Goal: Transaction & Acquisition: Register for event/course

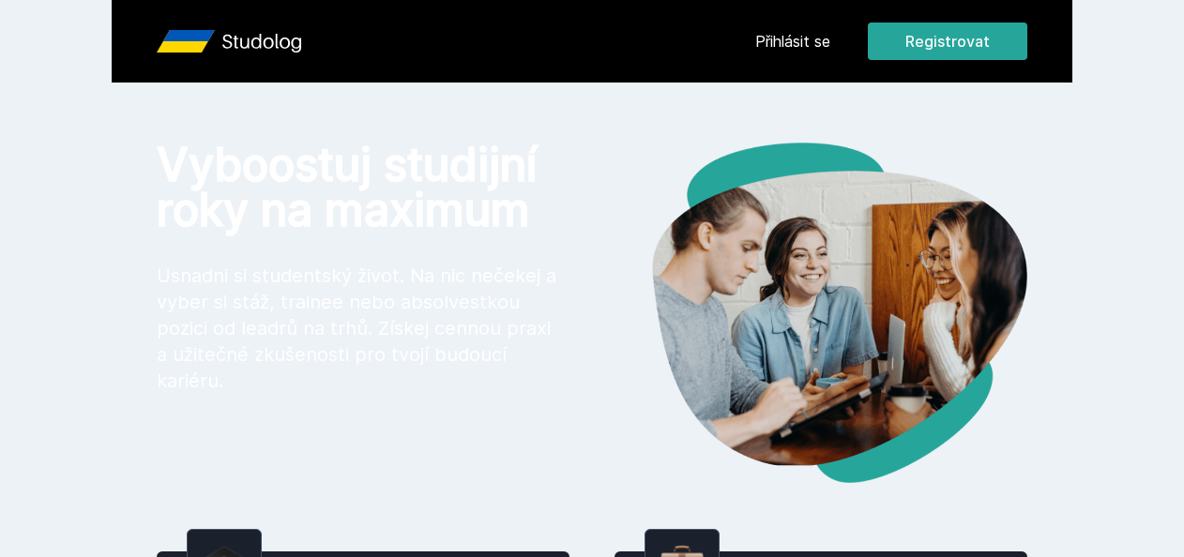
click at [814, 28] on div "Přihlásit se Registrovat" at bounding box center [891, 42] width 272 height 38
click at [812, 38] on link "Přihlásit se" at bounding box center [792, 41] width 75 height 23
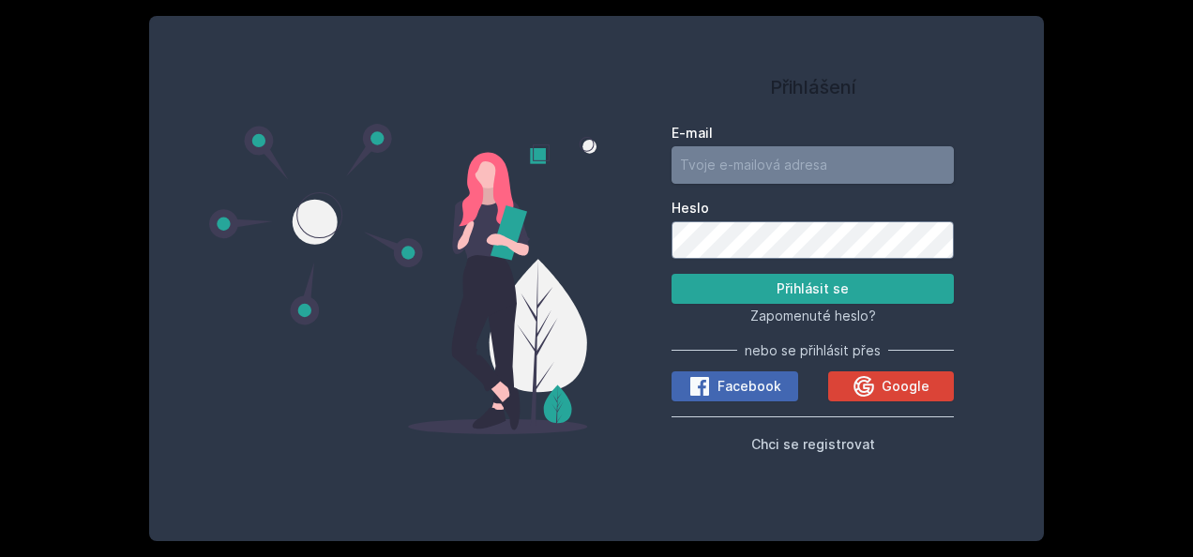
click at [753, 165] on input "E-mail" at bounding box center [812, 165] width 282 height 38
click at [721, 111] on div "Přihlášení E-mail Heslo Přihlásit se Zapomenuté heslo? nebo se přihlásit přes F…" at bounding box center [812, 263] width 282 height 450
click at [784, 178] on input "E-mail" at bounding box center [812, 165] width 282 height 38
click at [807, 445] on span "Chci se registrovat" at bounding box center [813, 444] width 124 height 16
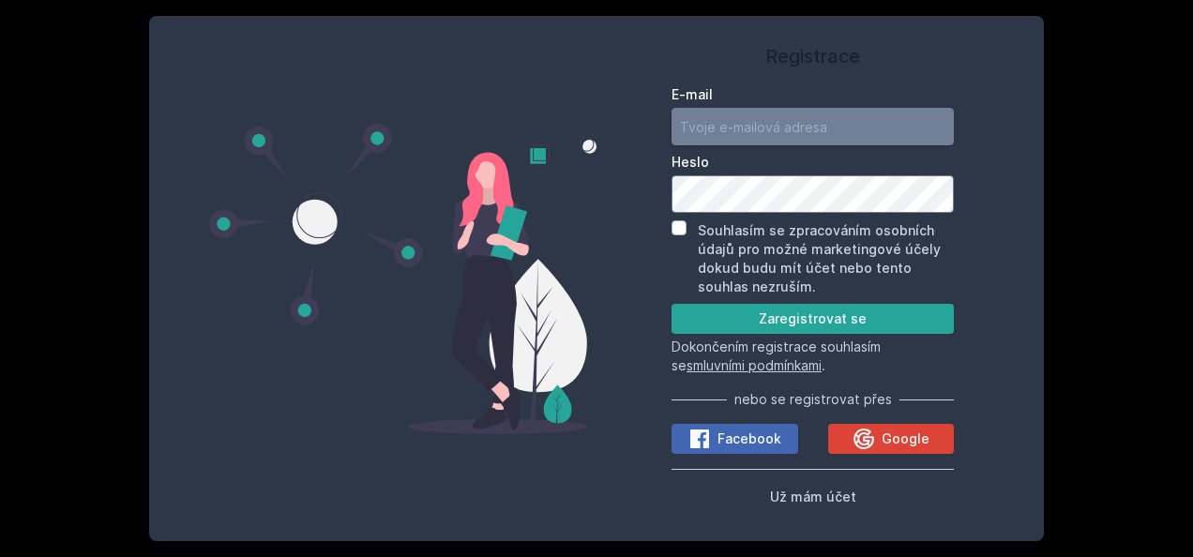
click at [743, 114] on input "E-mail" at bounding box center [812, 127] width 282 height 38
click at [671, 36] on div "Registrace E-mail [GEOGRAPHIC_DATA] Souhlasím se zpracováním osobních údajů pro…" at bounding box center [596, 278] width 895 height 525
click at [700, 123] on input "E-mail" at bounding box center [812, 127] width 282 height 38
type input "[EMAIL_ADDRESS][DOMAIN_NAME]"
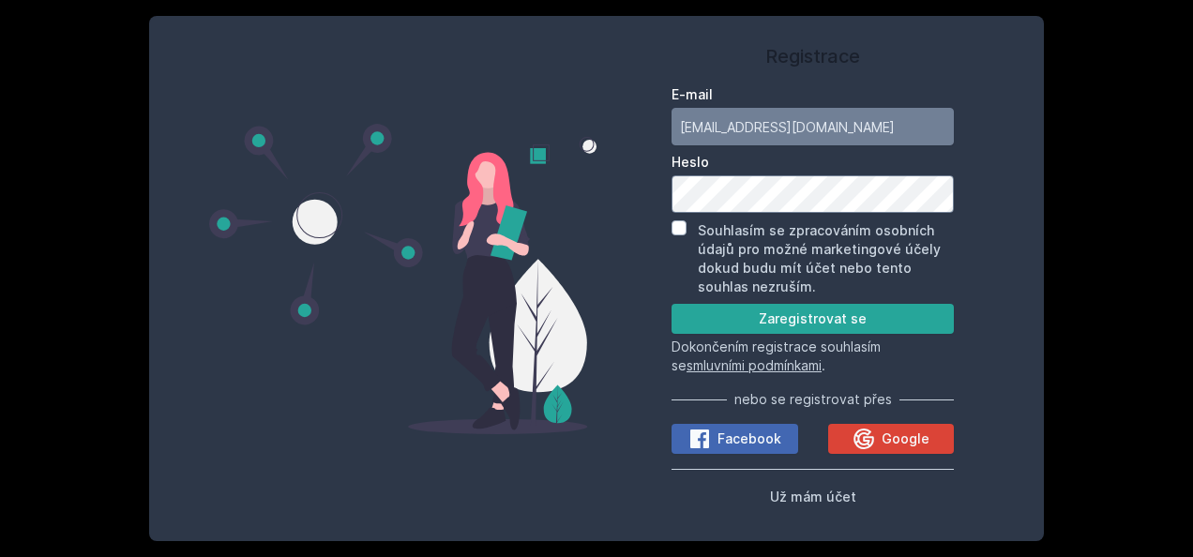
click at [722, 174] on div "Heslo" at bounding box center [812, 183] width 282 height 60
click at [750, 313] on button "Zaregistrovat se" at bounding box center [812, 319] width 282 height 30
click at [678, 218] on form "E-mail [EMAIL_ADDRESS][DOMAIN_NAME] Heslo Souhlasím se zpracováním osobních úda…" at bounding box center [812, 230] width 282 height 290
click at [679, 223] on input "Souhlasím se zpracováním osobních údajů pro možné marketingové účely dokud budu…" at bounding box center [678, 227] width 15 height 15
checkbox input "true"
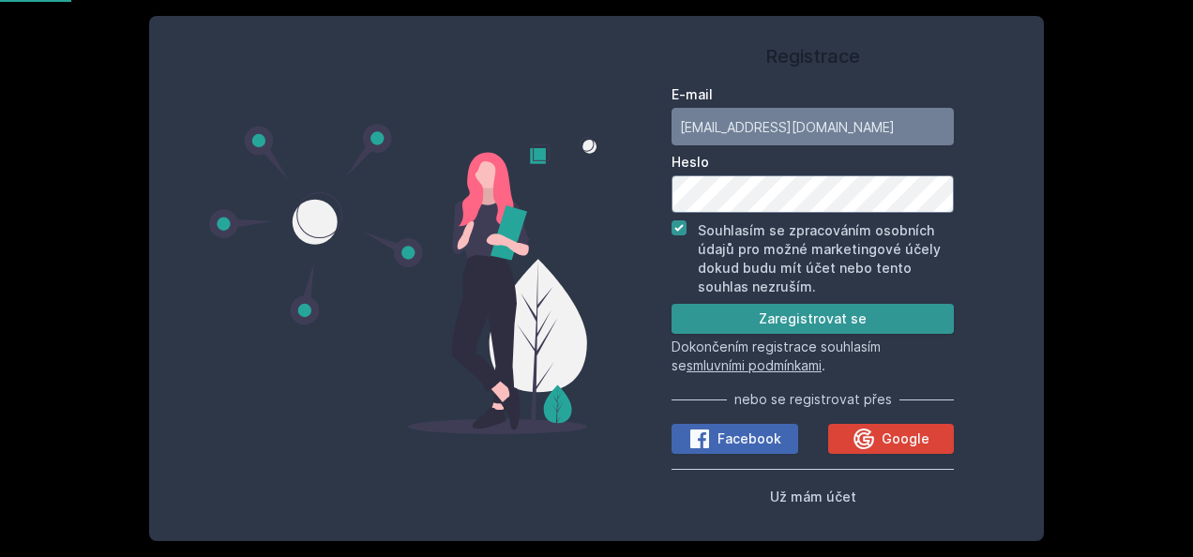
click at [738, 319] on button "Zaregistrovat se" at bounding box center [812, 319] width 282 height 30
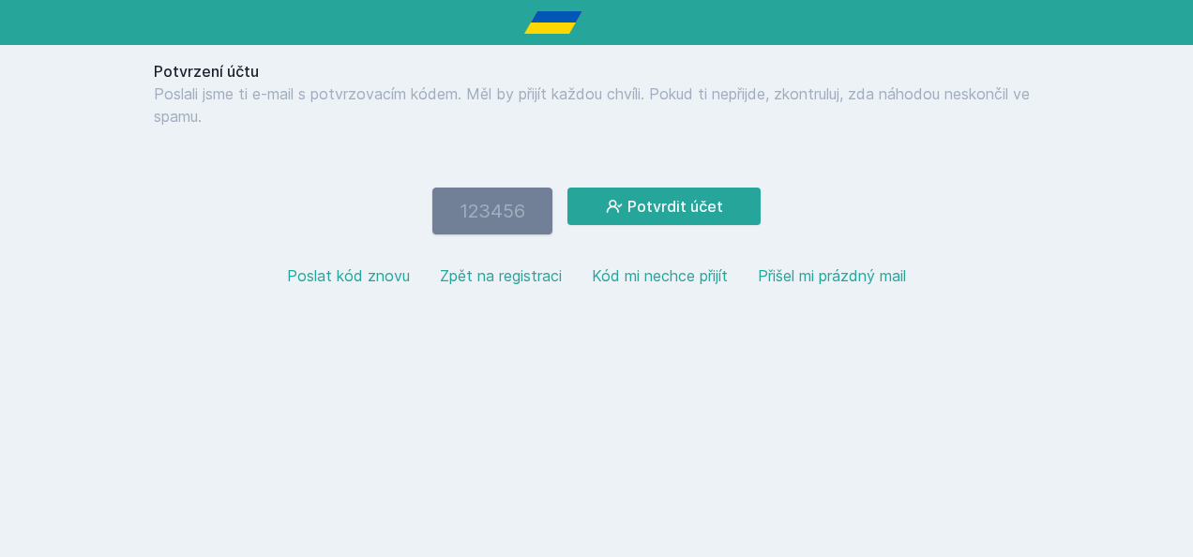
click at [524, 216] on input "number" at bounding box center [492, 211] width 120 height 47
type input "983356"
click at [696, 195] on button "Potvrdit účet" at bounding box center [663, 207] width 193 height 38
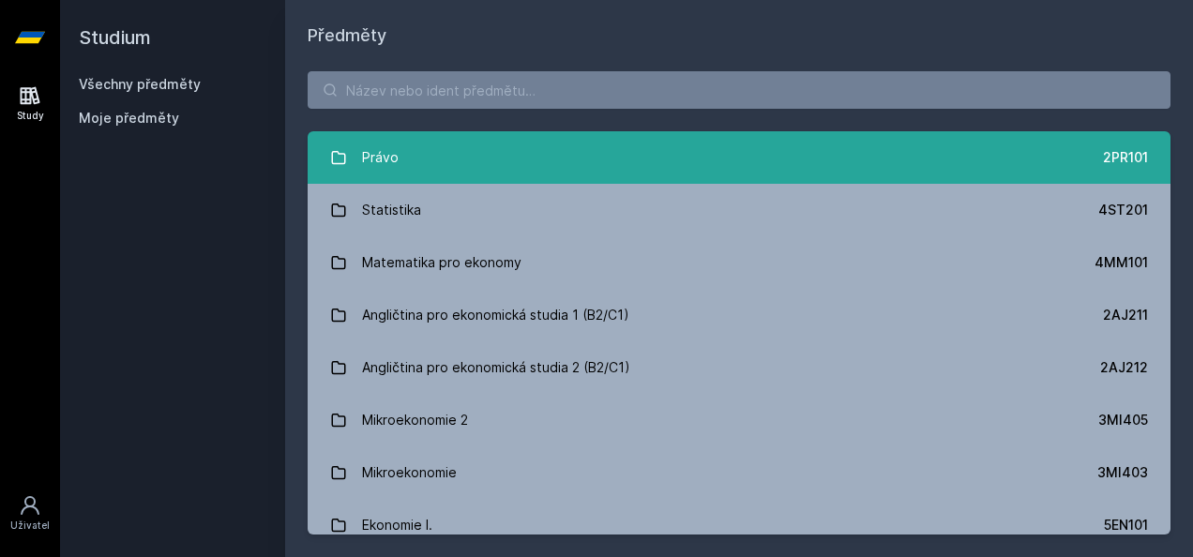
click at [424, 164] on link "Právo 2PR101" at bounding box center [739, 157] width 863 height 53
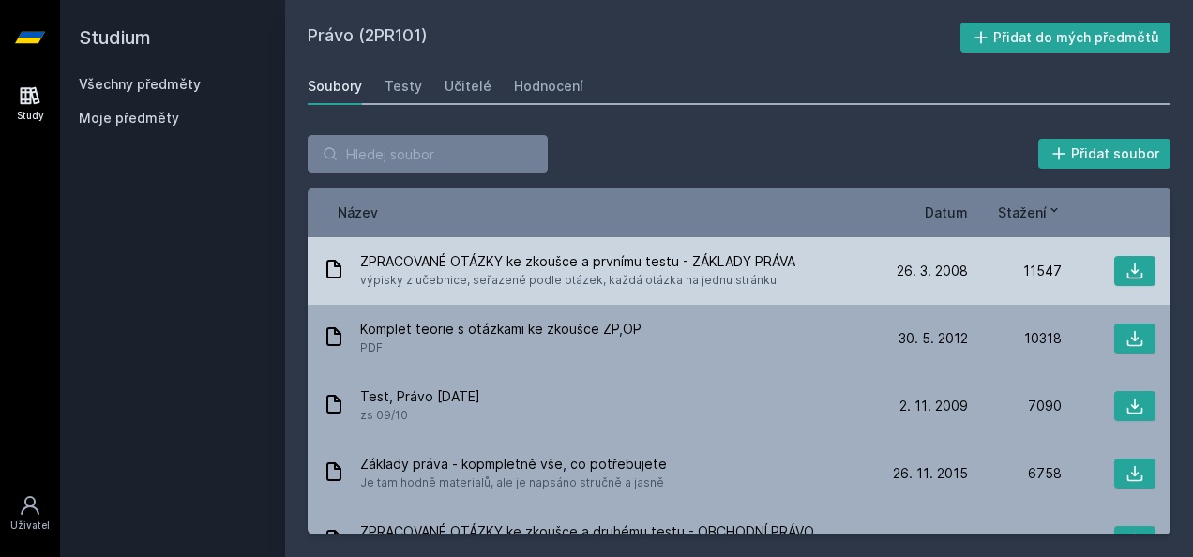
click at [558, 271] on span "výpisky z učebnice, seřazené podle otázek, každá otázka na jednu stránku" at bounding box center [577, 280] width 435 height 19
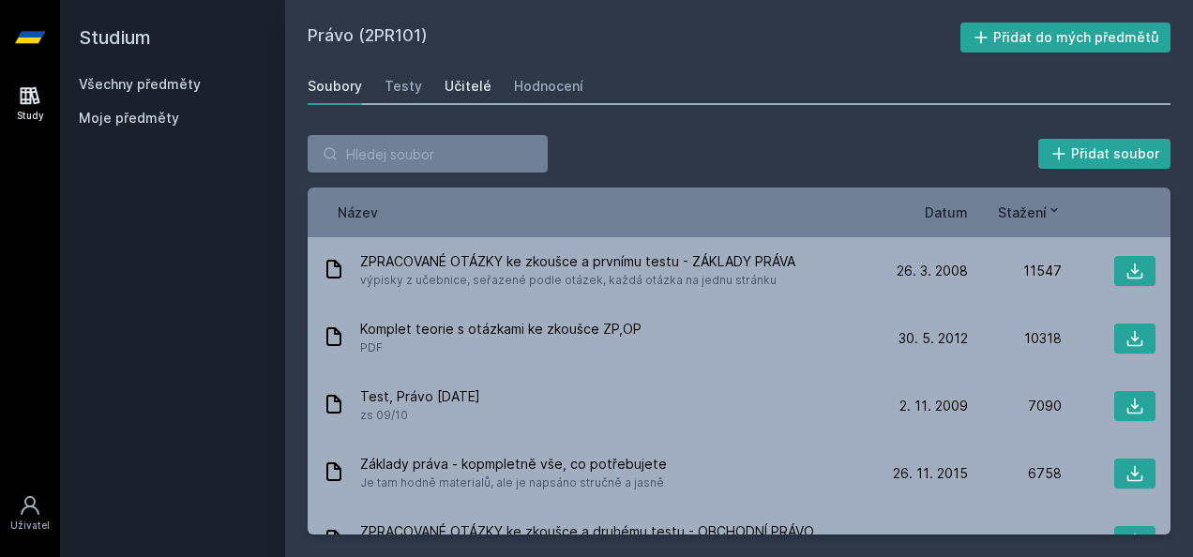
click at [458, 85] on div "Učitelé" at bounding box center [468, 86] width 47 height 19
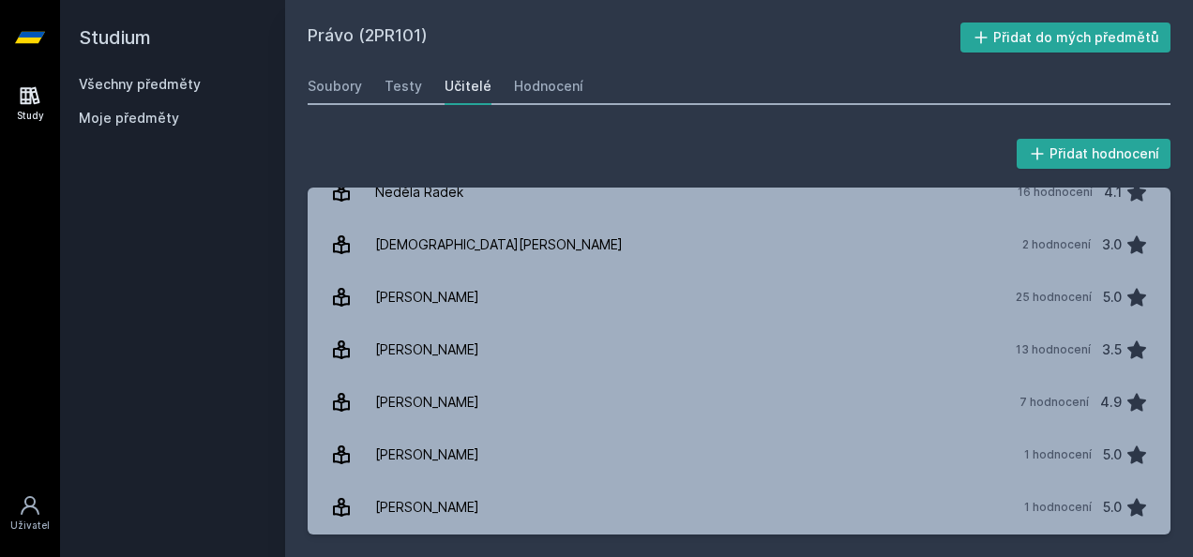
scroll to position [1125, 0]
click at [561, 68] on link "Hodnocení" at bounding box center [548, 87] width 69 height 38
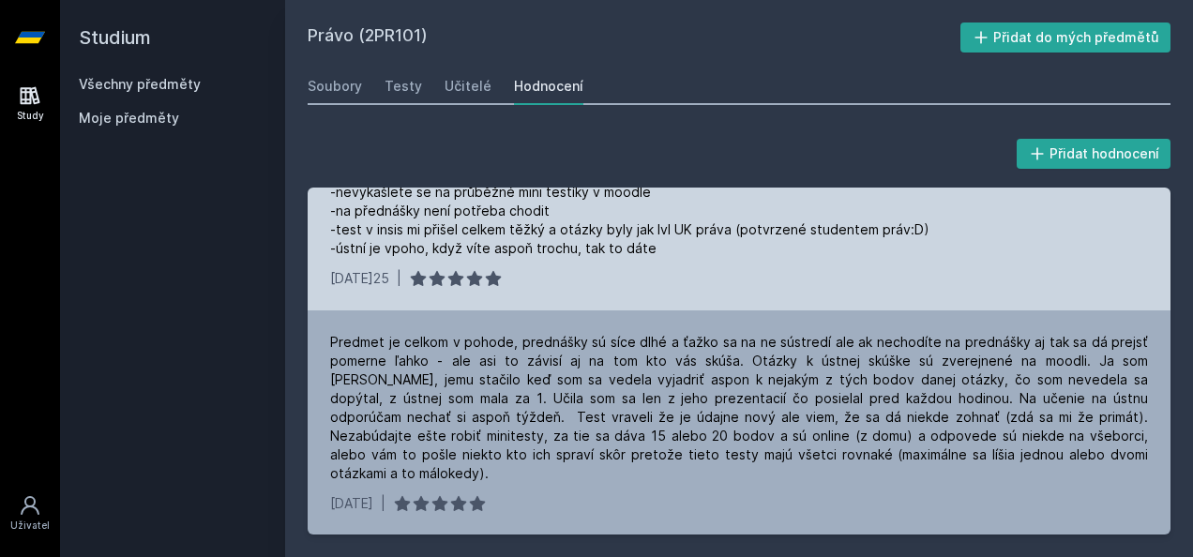
scroll to position [94, 0]
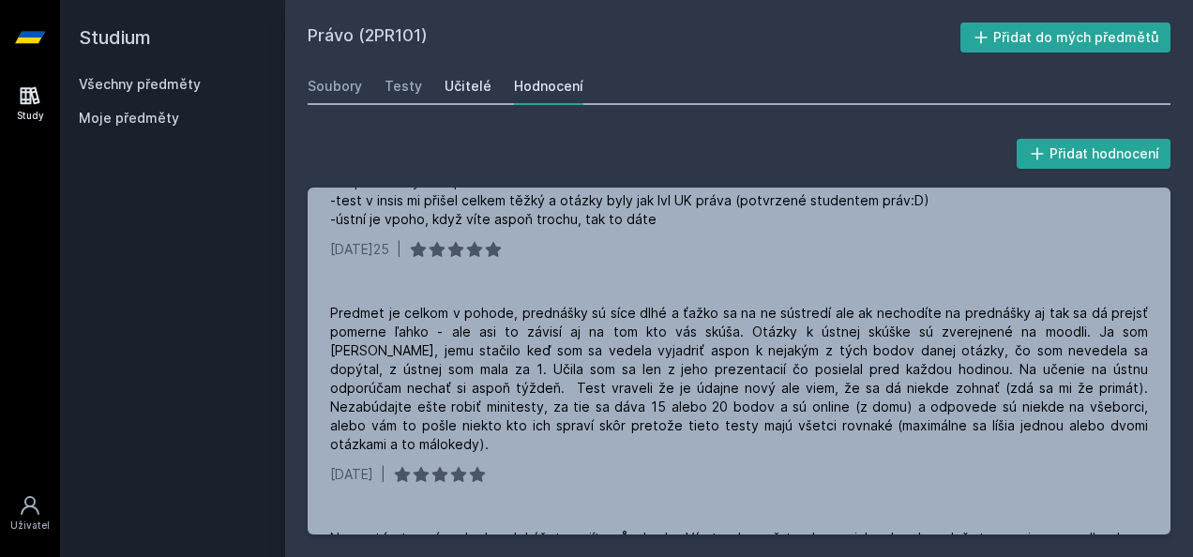
click at [460, 94] on div "Učitelé" at bounding box center [468, 86] width 47 height 19
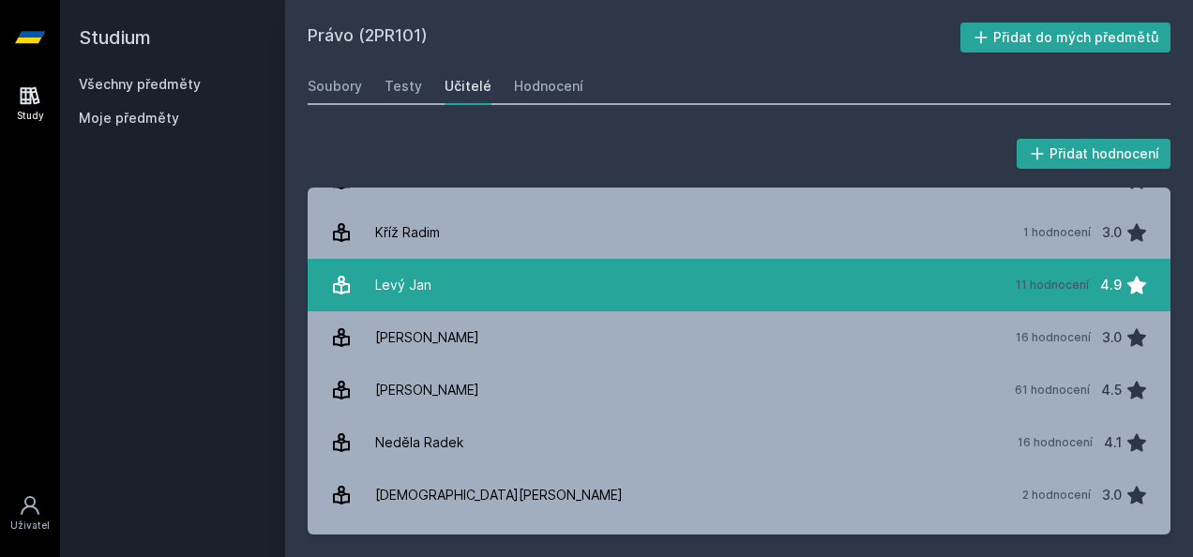
scroll to position [938, 0]
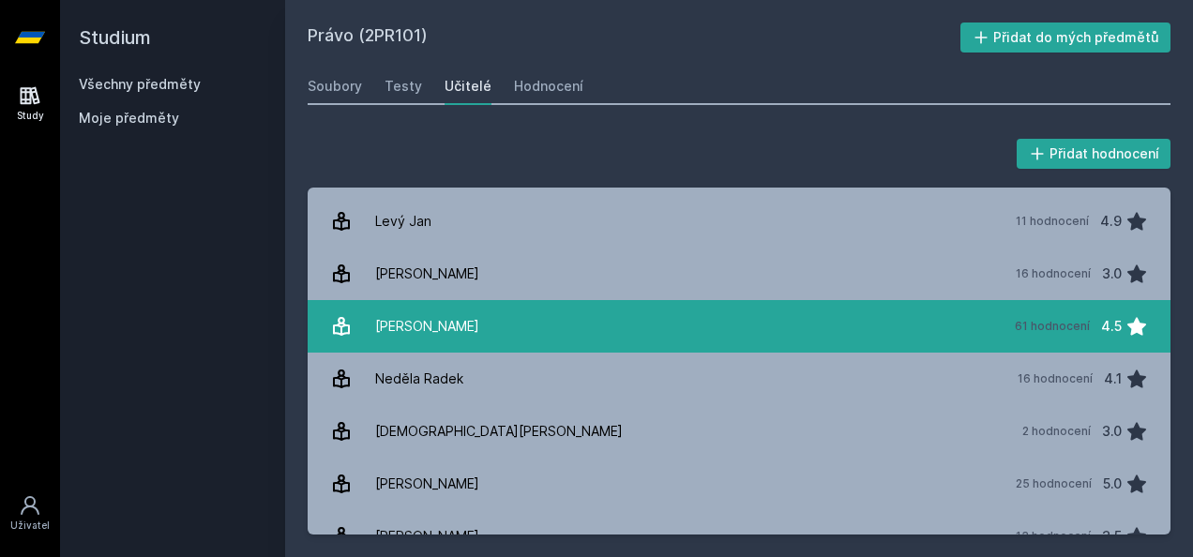
click at [428, 320] on div "[PERSON_NAME]" at bounding box center [427, 327] width 104 height 38
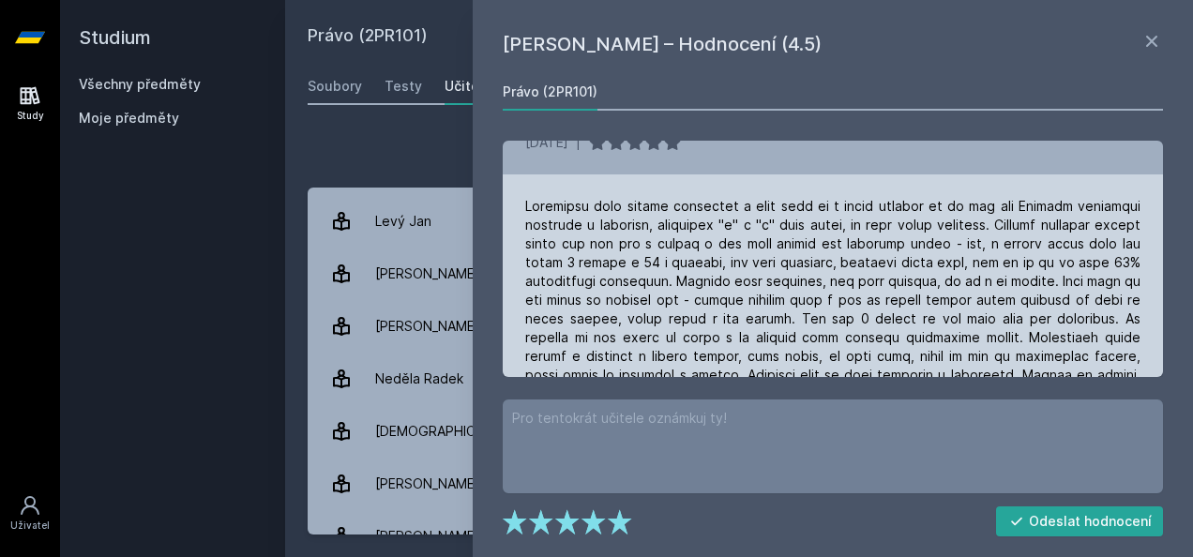
scroll to position [844, 0]
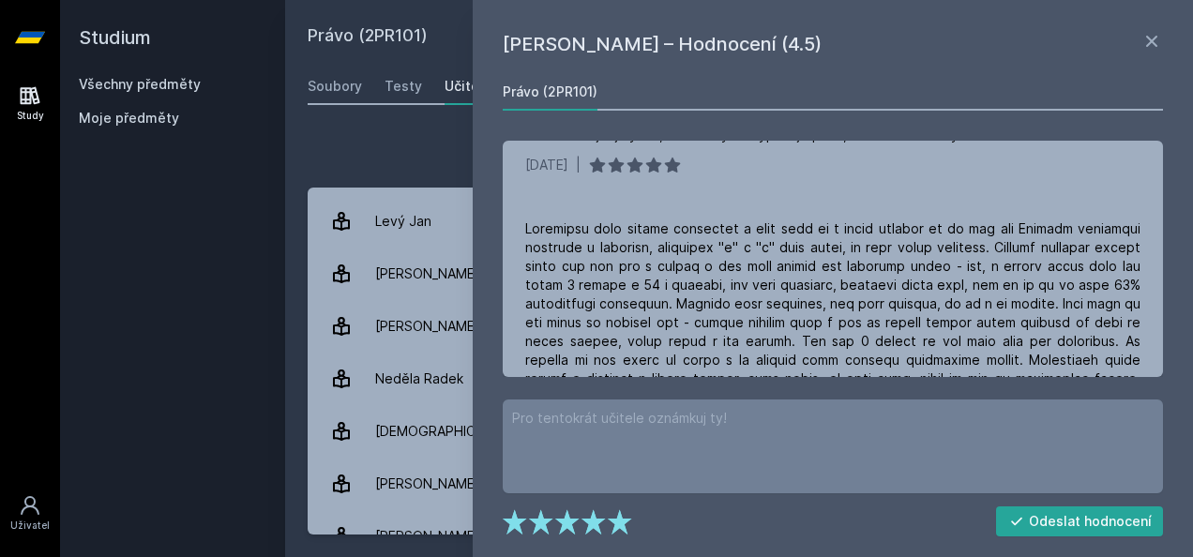
click at [405, 133] on div "Přidat hodnocení [PERSON_NAME] – Hodnocení (4.5) Právo (2PR101) U zkoušení jsem…" at bounding box center [739, 335] width 908 height 445
click at [1157, 47] on icon at bounding box center [1151, 41] width 23 height 23
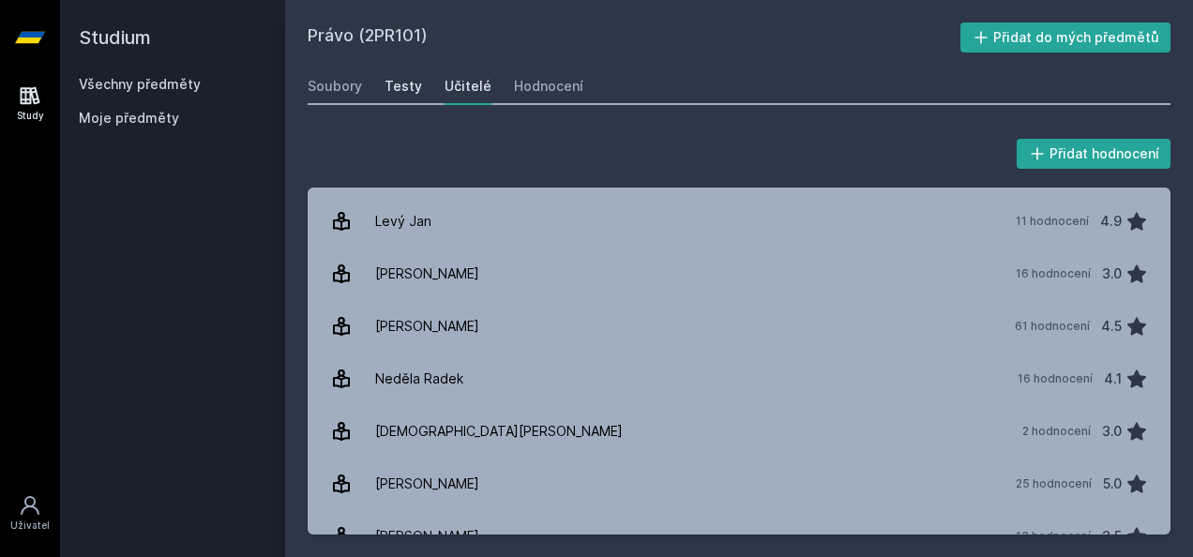
click at [396, 83] on div "Testy" at bounding box center [404, 86] width 38 height 19
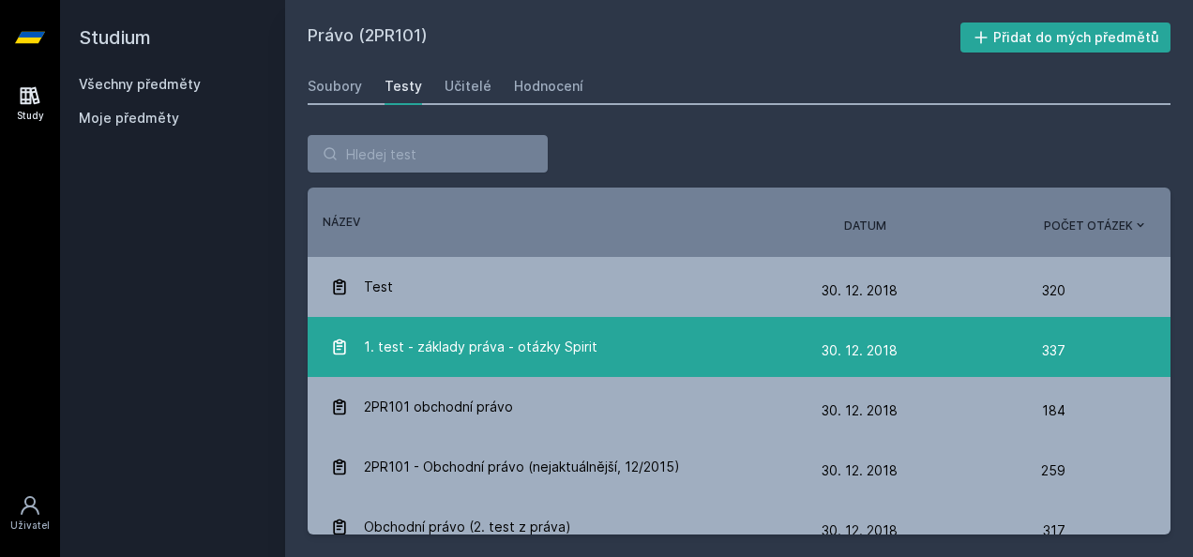
click at [434, 328] on span "1. test - základy práva - otázky Spirit" at bounding box center [481, 347] width 234 height 38
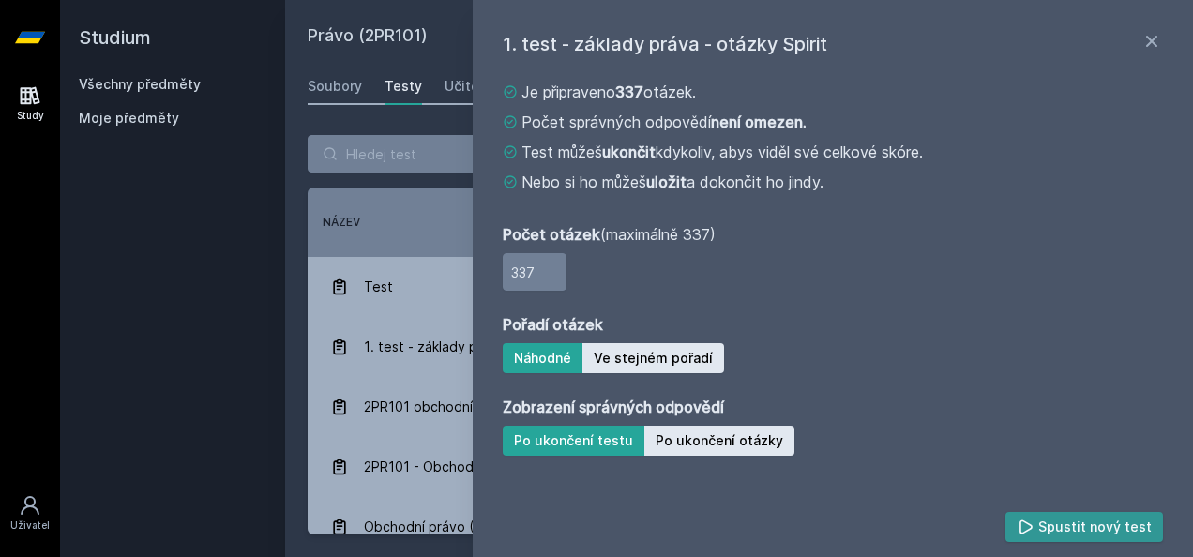
click at [1083, 529] on button "Spustit nový test" at bounding box center [1084, 527] width 158 height 30
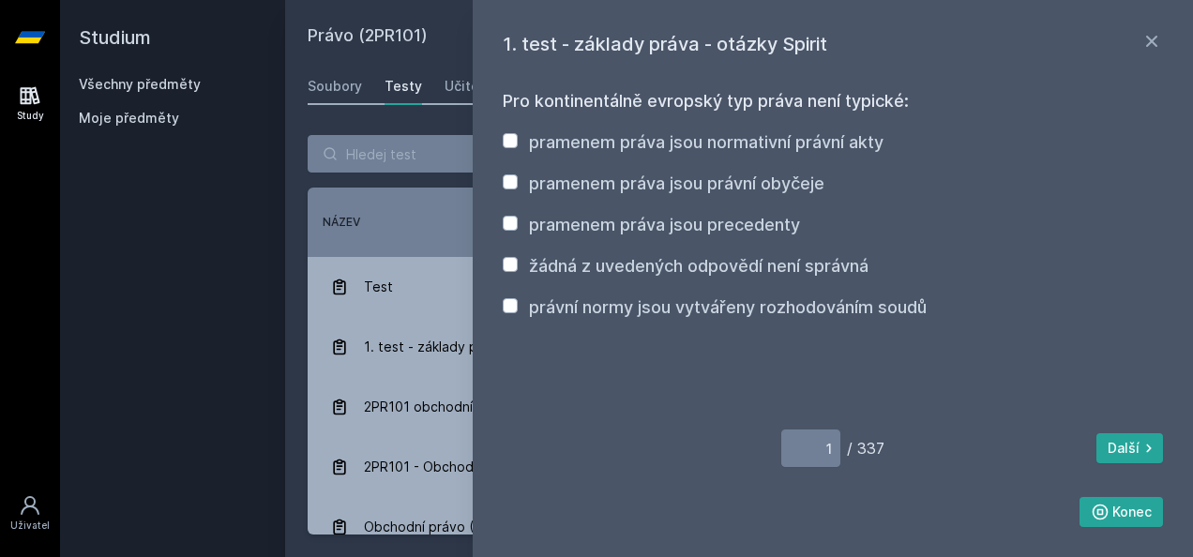
click at [717, 139] on label "pramenem práva jsou normativní právní akty" at bounding box center [706, 142] width 355 height 20
click at [518, 139] on input "pramenem práva jsou normativní právní akty" at bounding box center [510, 140] width 15 height 15
checkbox input "true"
click at [687, 197] on div "pramenem práva jsou normativní právní akty pramenem práva jsou právní obyčeje p…" at bounding box center [833, 224] width 660 height 191
click at [679, 189] on label "pramenem práva jsou právní obyčeje" at bounding box center [676, 184] width 295 height 20
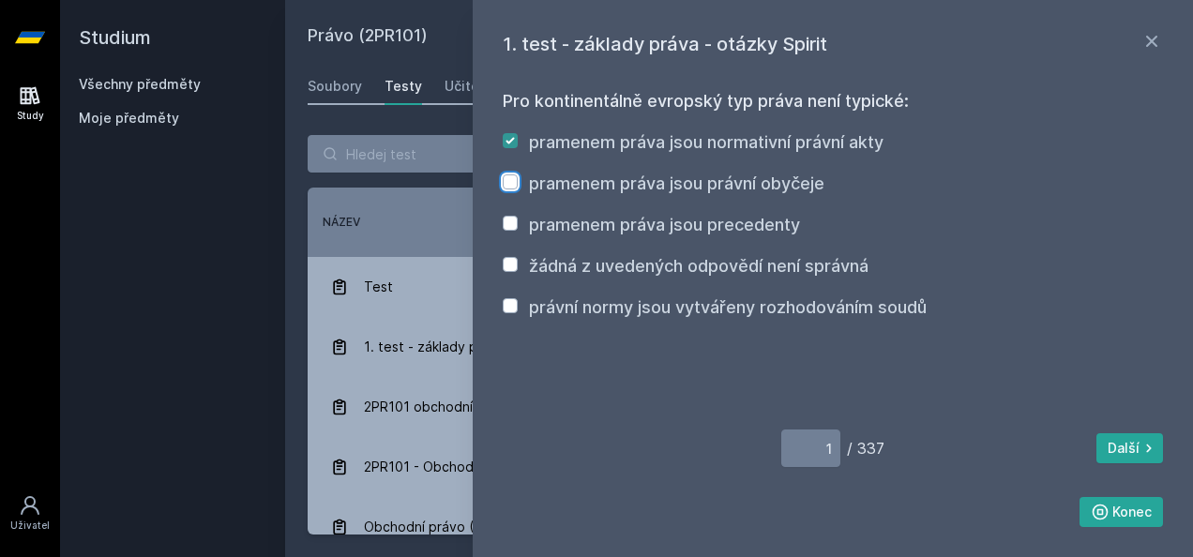
click at [518, 189] on input "pramenem práva jsou právní obyčeje" at bounding box center [510, 181] width 15 height 15
checkbox input "true"
click at [673, 220] on label "pramenem práva jsou precedenty" at bounding box center [664, 225] width 271 height 20
click at [518, 220] on input "pramenem práva jsou precedenty" at bounding box center [510, 223] width 15 height 15
checkbox input "true"
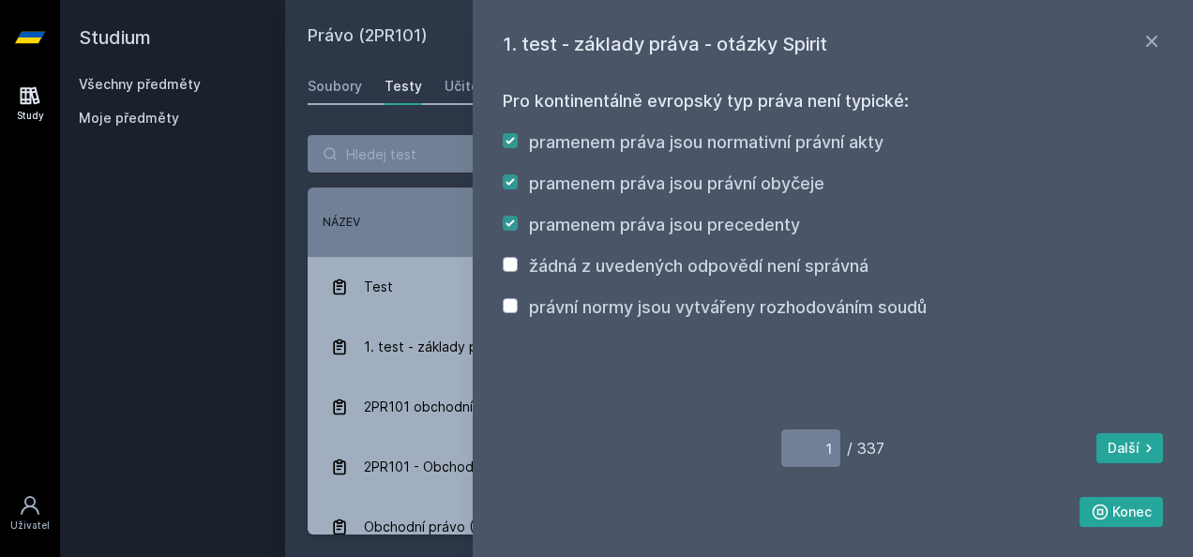
click at [1162, 42] on icon at bounding box center [1151, 41] width 23 height 23
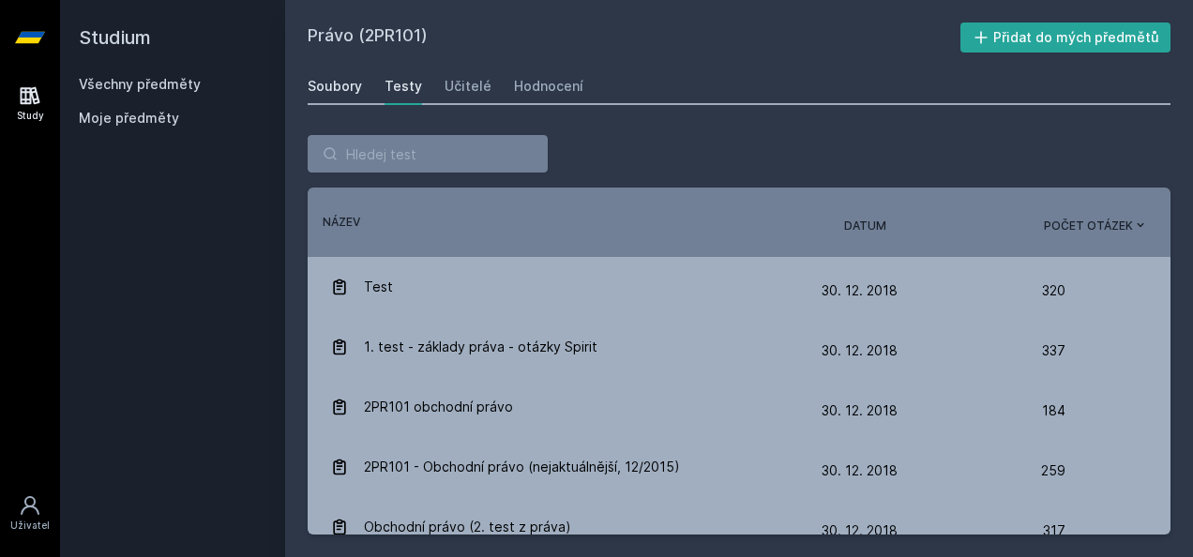
click at [357, 77] on div "Soubory" at bounding box center [335, 86] width 54 height 19
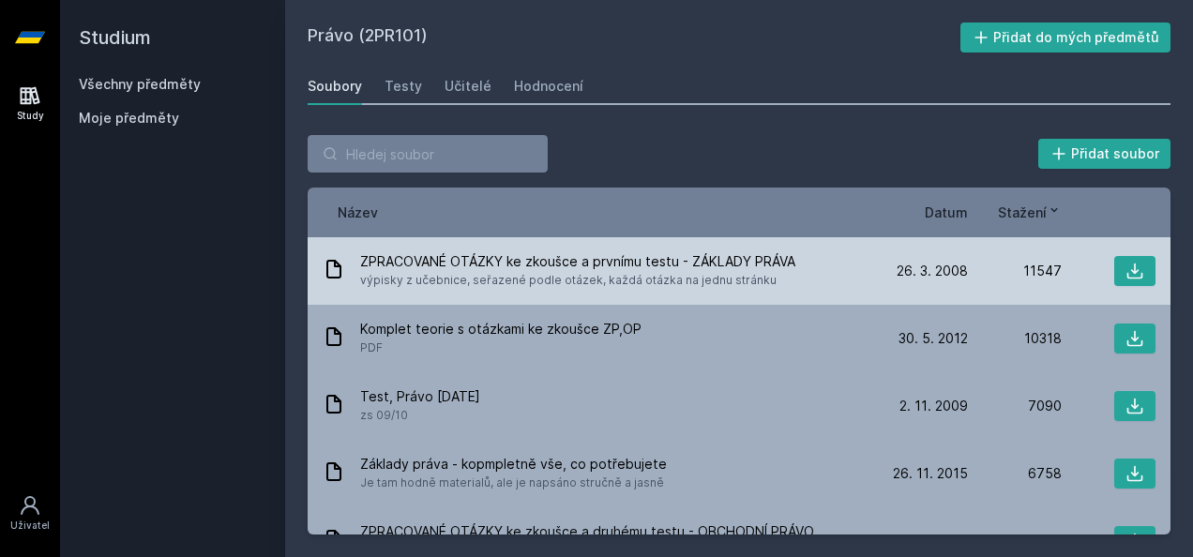
click at [460, 264] on span "ZPRACOVANÉ OTÁZKY ke zkoušce a prvnímu testu - ZÁKLADY PRÁVA" at bounding box center [577, 261] width 435 height 19
click at [1125, 264] on icon at bounding box center [1134, 271] width 19 height 19
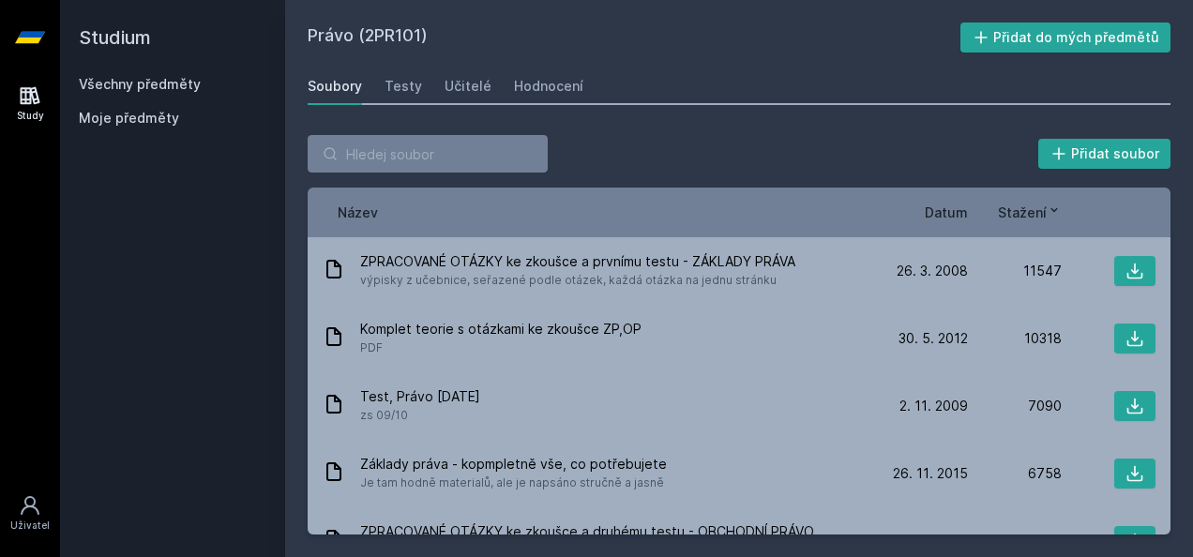
click at [766, 47] on h2 "Právo (2PR101)" at bounding box center [634, 38] width 653 height 30
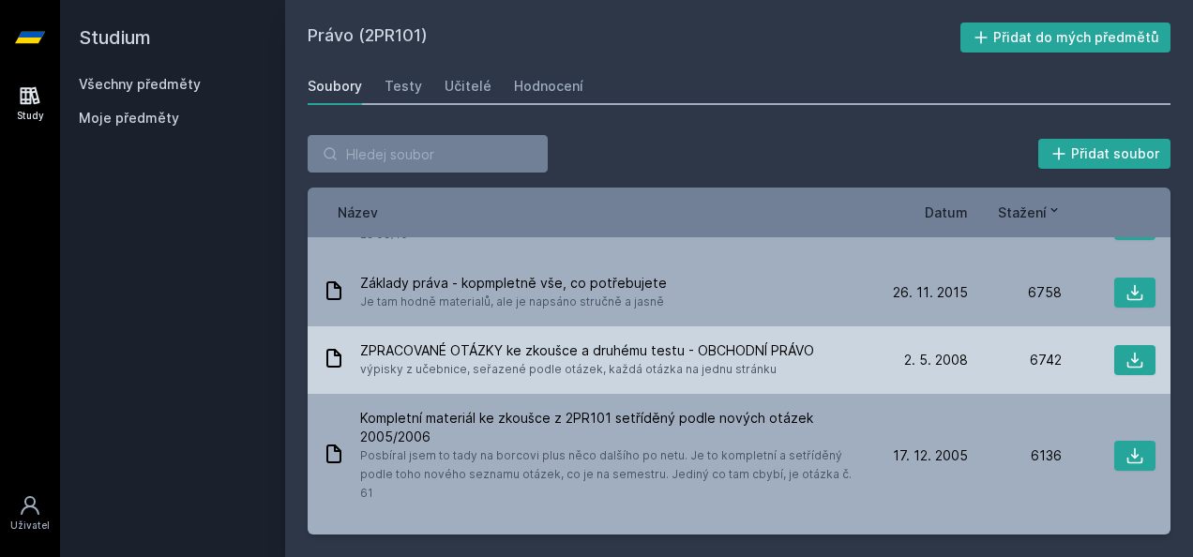
scroll to position [188, 0]
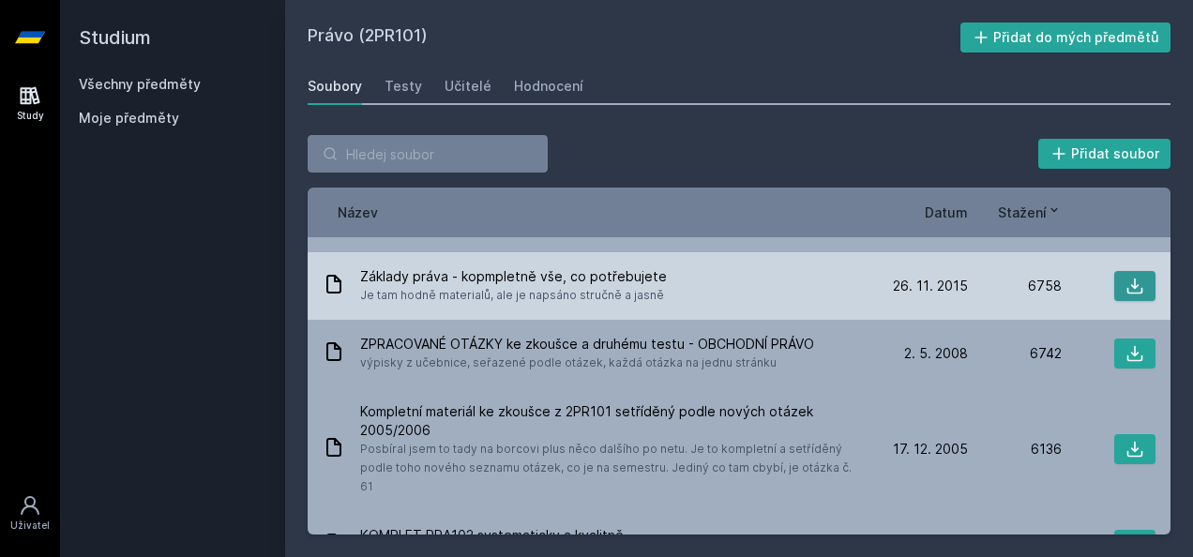
click at [1127, 283] on icon at bounding box center [1135, 287] width 16 height 16
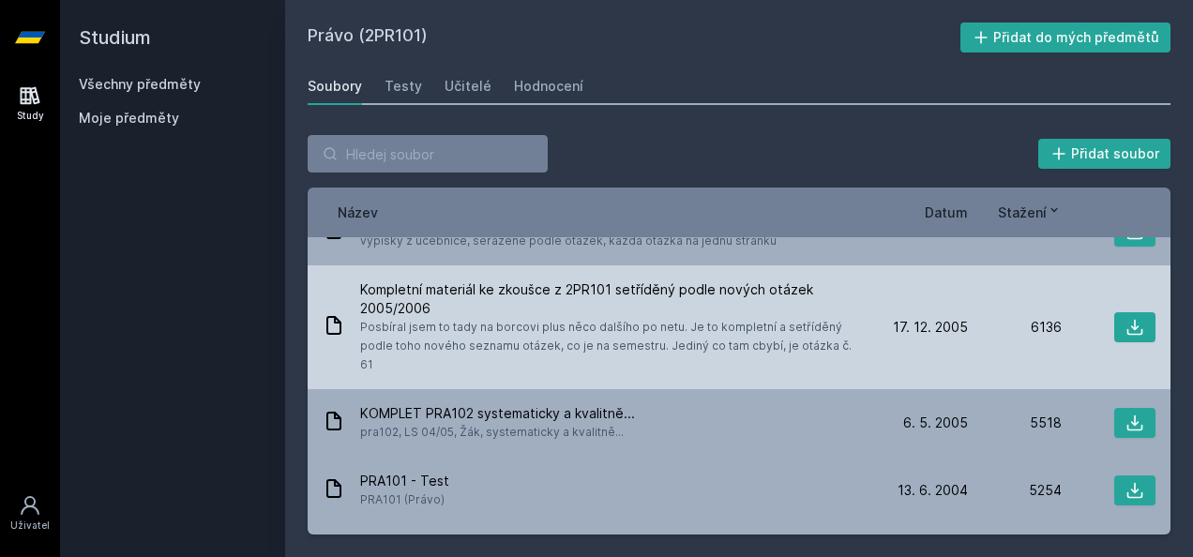
scroll to position [281, 0]
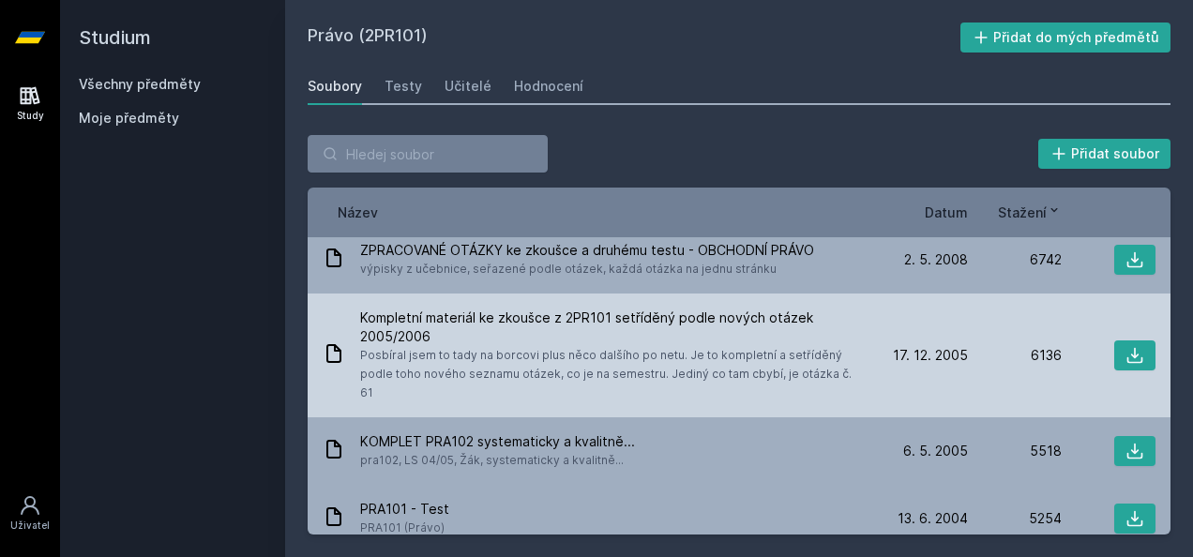
click at [456, 342] on span "Kompletní materiál ke zkoušce z 2PR101 setříděný podle nových otázek 2005/2006" at bounding box center [613, 328] width 506 height 38
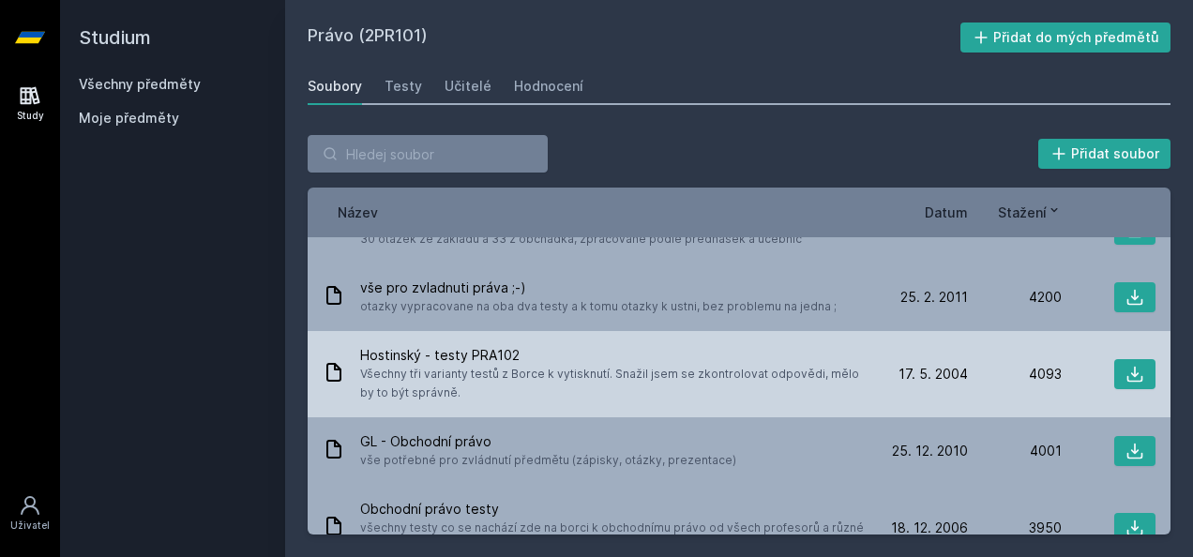
scroll to position [938, 0]
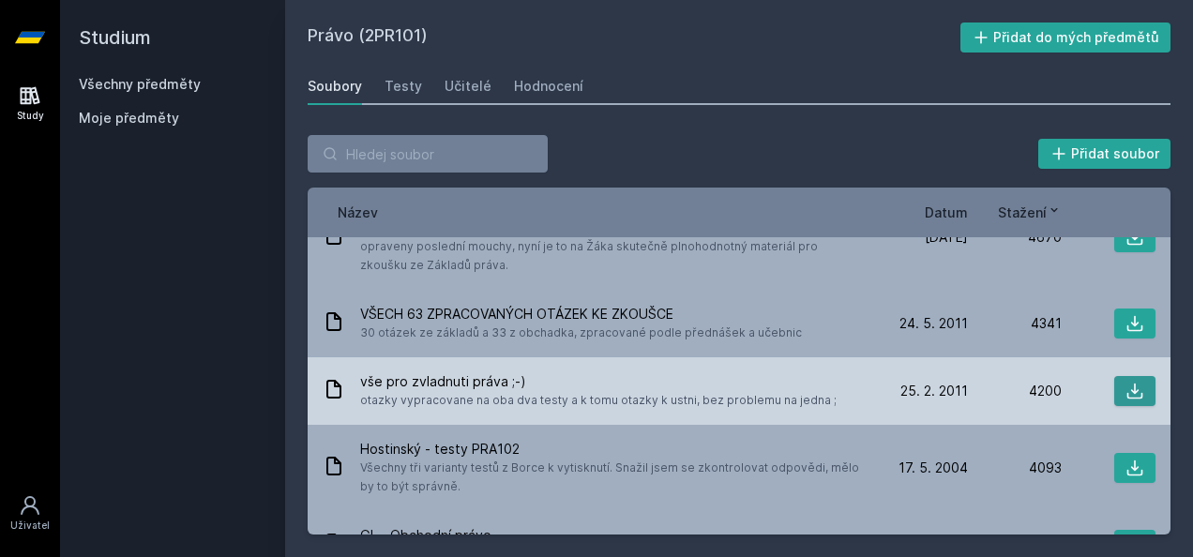
click at [1125, 382] on icon at bounding box center [1134, 391] width 19 height 19
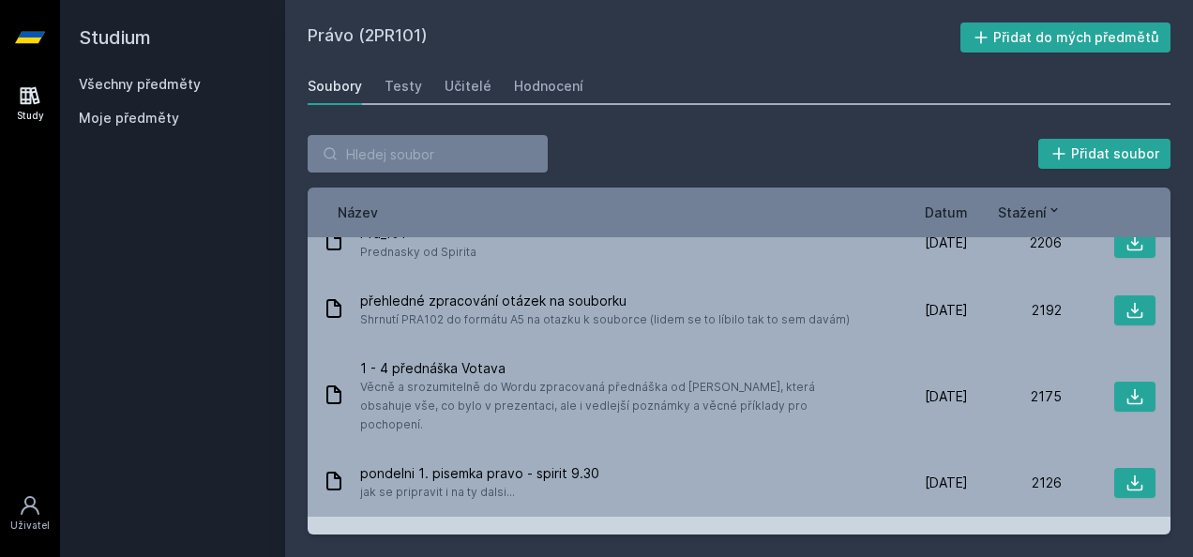
scroll to position [5689, 0]
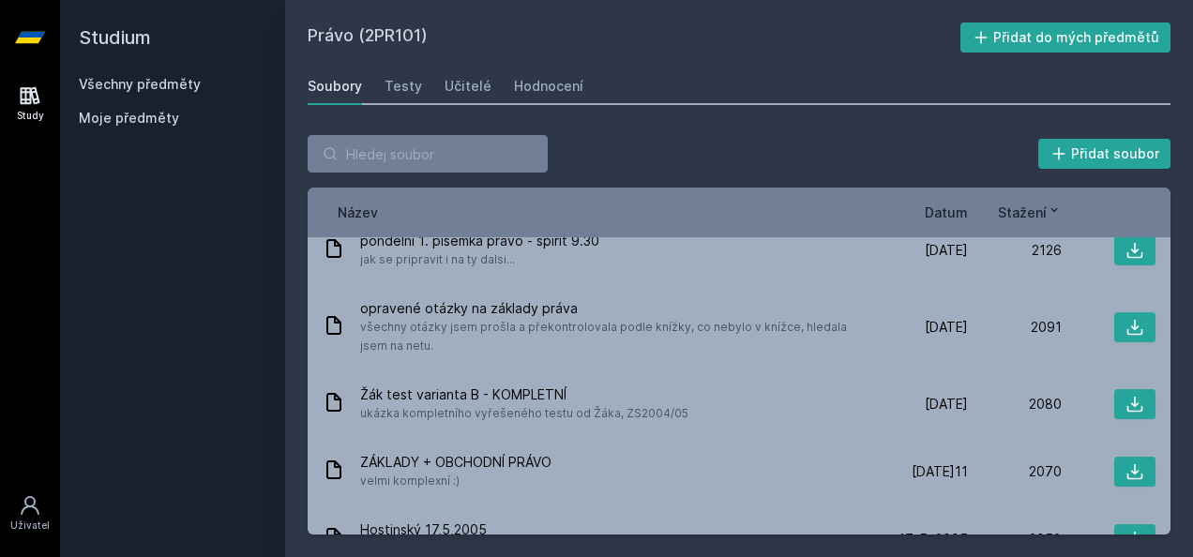
drag, startPoint x: 565, startPoint y: 15, endPoint x: 513, endPoint y: 0, distance: 53.7
click at [565, 15] on div "Právo (2PR101) Přidat do mých předmětů [GEOGRAPHIC_DATA] Testy Učitelé Hodnocen…" at bounding box center [739, 278] width 908 height 557
click at [196, 73] on h2 "Studium" at bounding box center [173, 37] width 188 height 75
click at [180, 87] on link "Všechny předměty" at bounding box center [140, 84] width 122 height 16
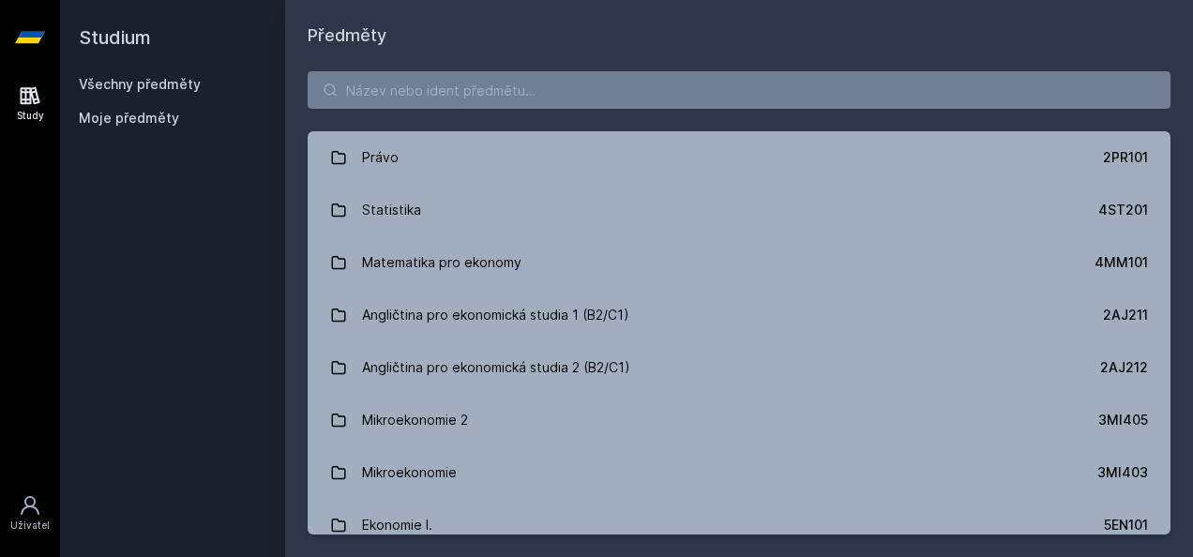
click at [154, 123] on span "Moje předměty" at bounding box center [129, 118] width 100 height 19
click at [132, 110] on span "Moje předměty" at bounding box center [129, 118] width 100 height 19
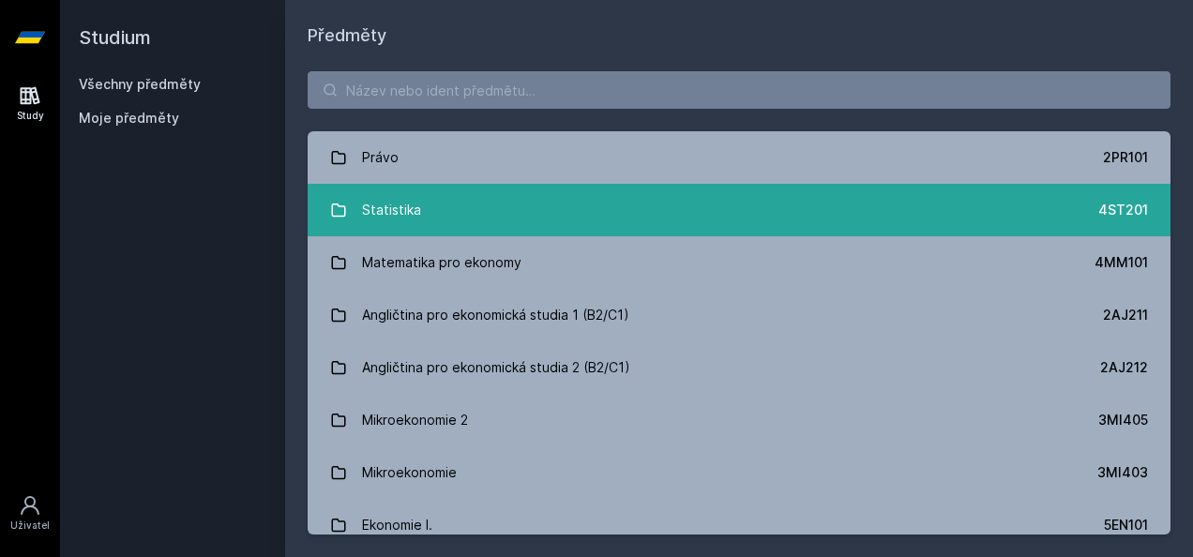
click at [443, 217] on link "Statistika 4ST201" at bounding box center [739, 210] width 863 height 53
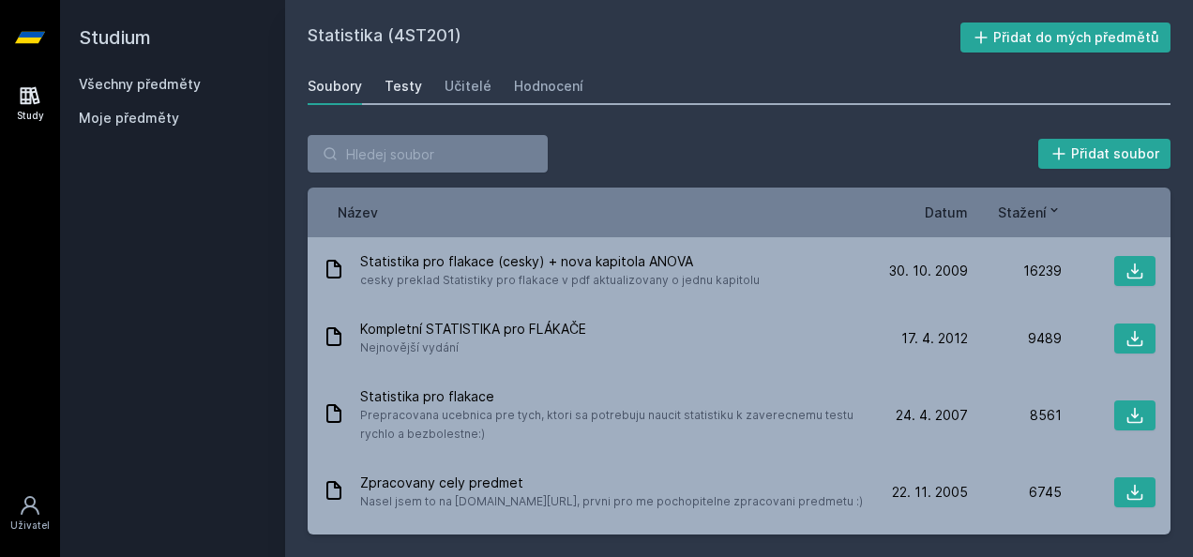
click at [389, 83] on div "Testy" at bounding box center [404, 86] width 38 height 19
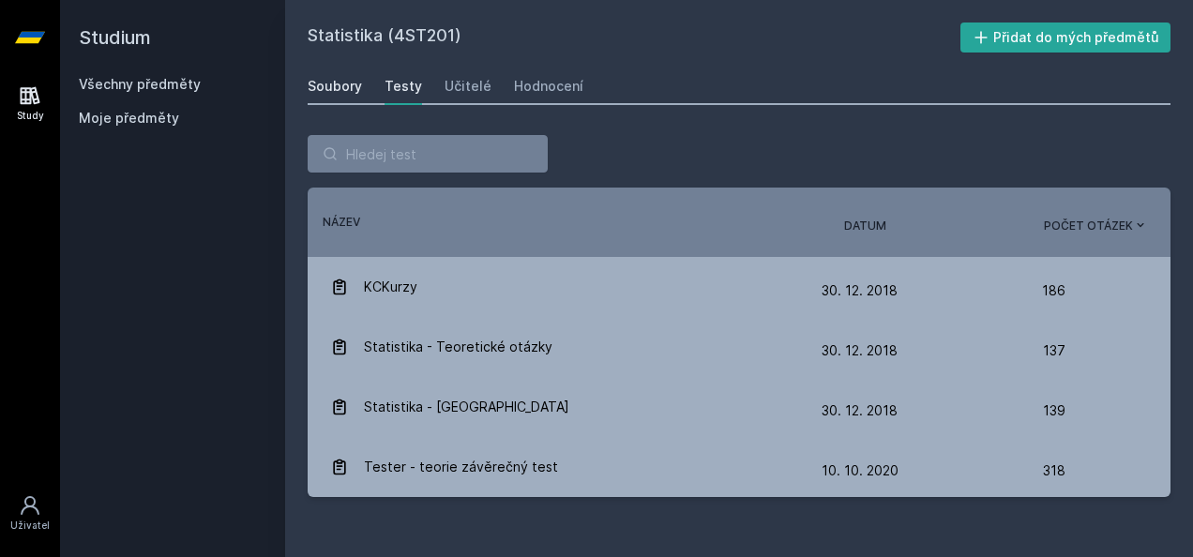
click at [354, 77] on div "Soubory" at bounding box center [335, 86] width 54 height 19
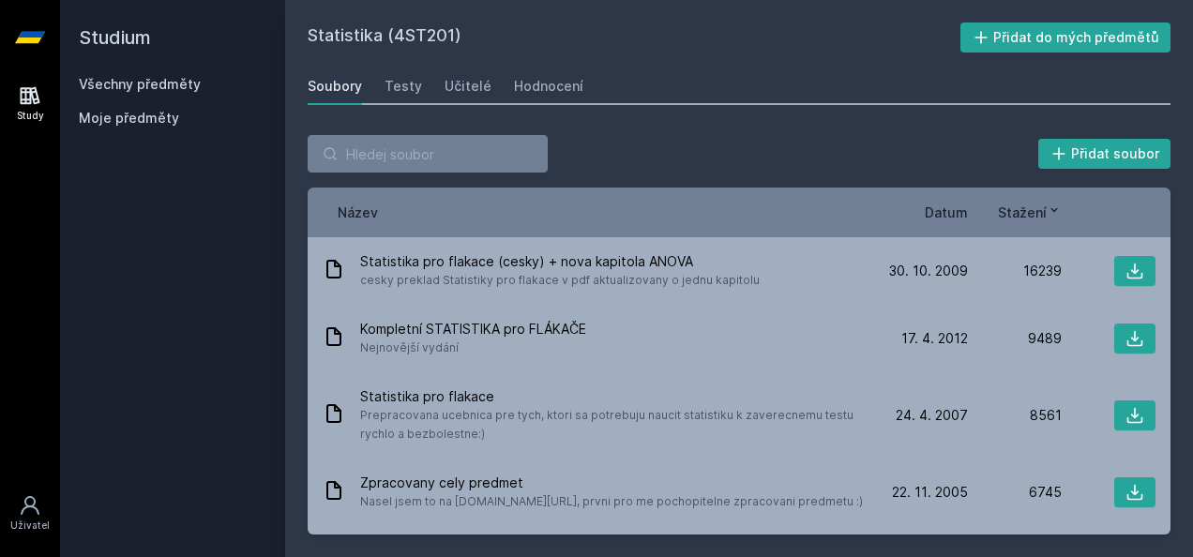
click at [137, 88] on link "Všechny předměty" at bounding box center [140, 84] width 122 height 16
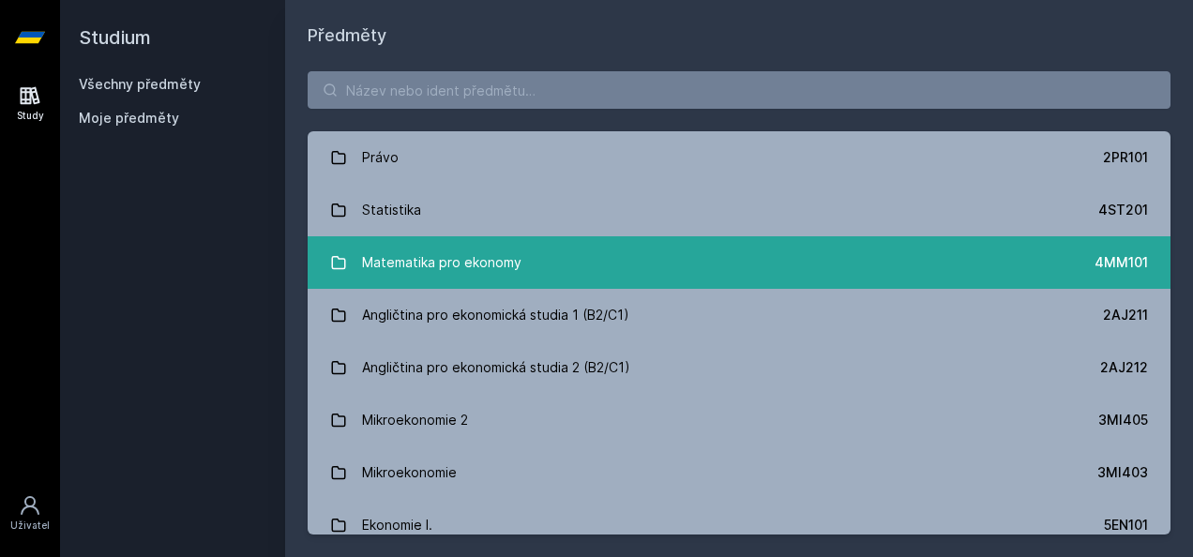
click at [428, 255] on div "Matematika pro ekonomy" at bounding box center [441, 263] width 159 height 38
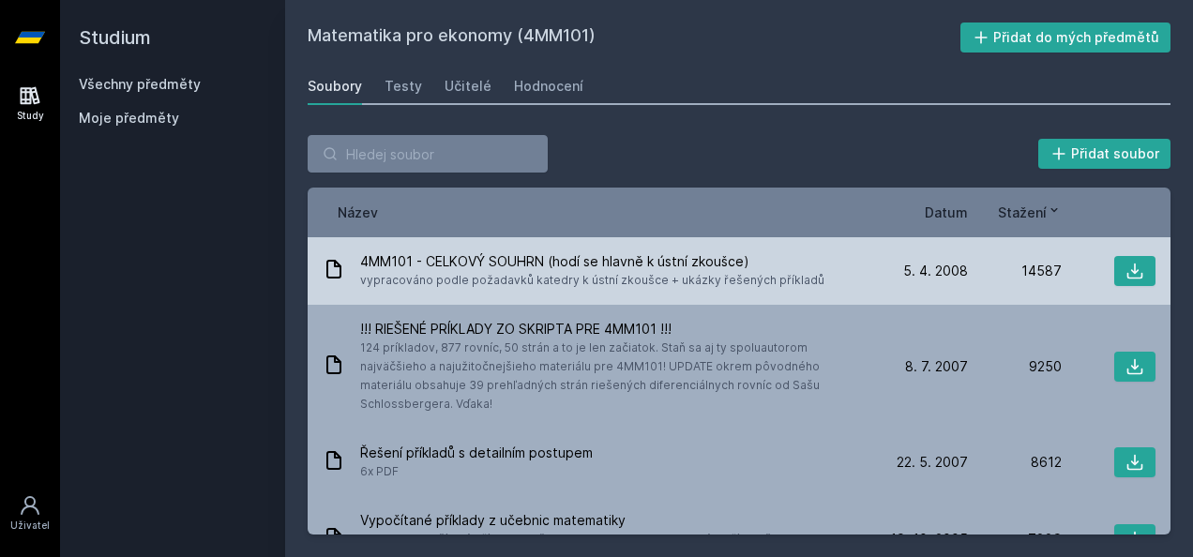
click at [514, 250] on div "4MM101 - CELKOVÝ SOUHRN (hodí se hlavně k ústní zkoušce) vypracováno podle poža…" at bounding box center [739, 271] width 863 height 68
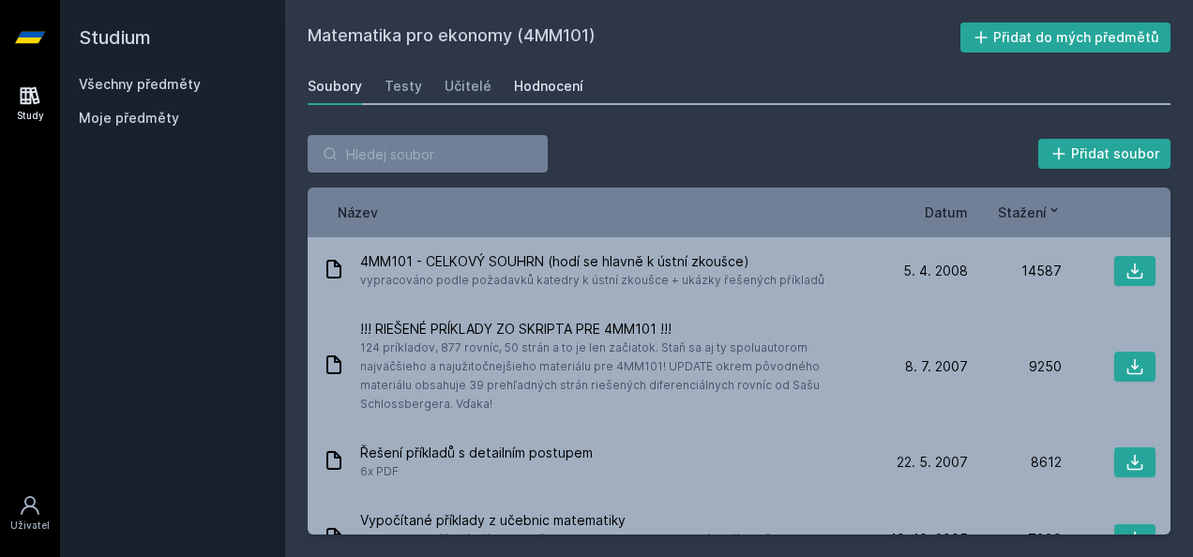
click at [546, 84] on div "Hodnocení" at bounding box center [548, 86] width 69 height 19
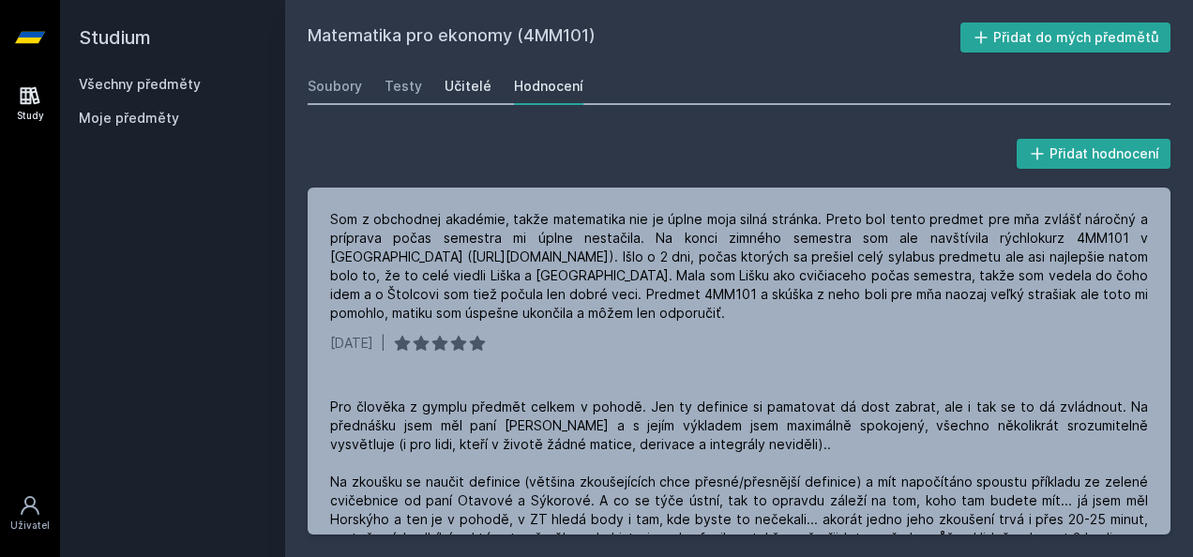
click at [471, 83] on div "Učitelé" at bounding box center [468, 86] width 47 height 19
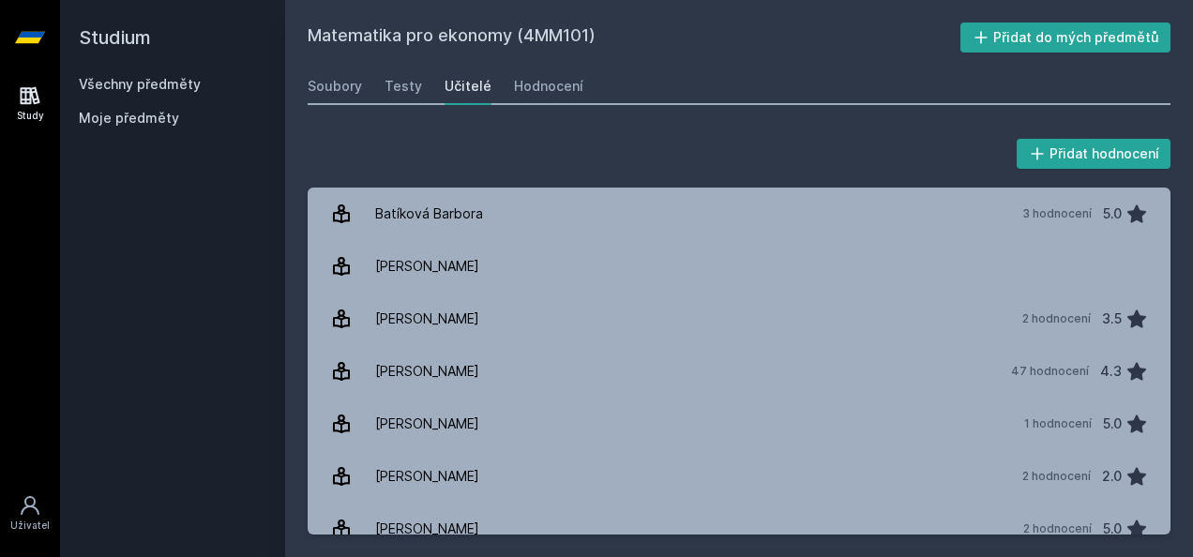
click at [118, 70] on h2 "Studium" at bounding box center [173, 37] width 188 height 75
click at [124, 77] on link "Všechny předměty" at bounding box center [140, 84] width 122 height 16
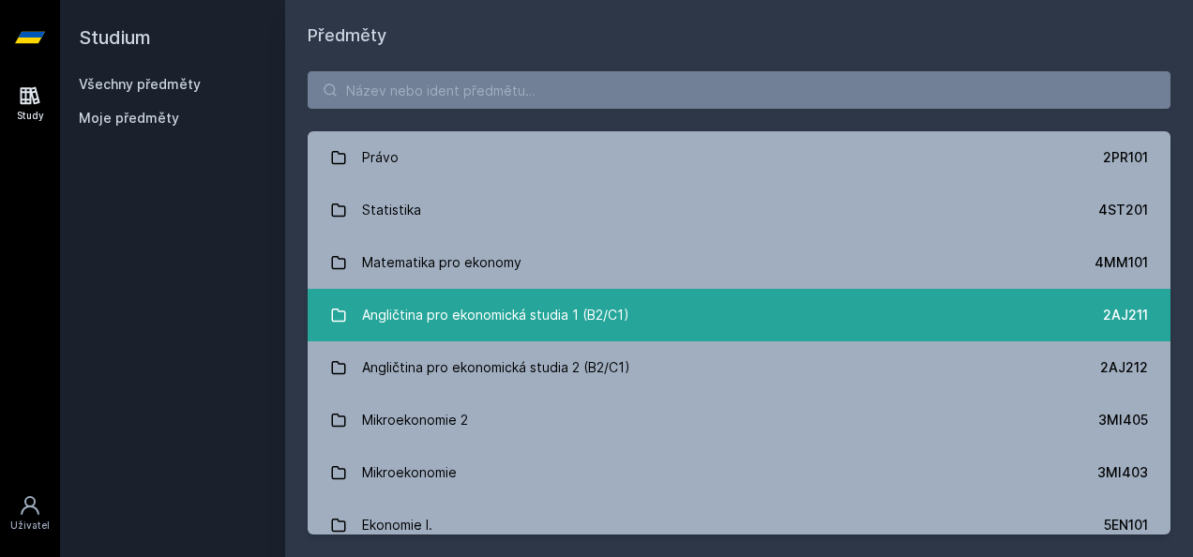
click at [521, 307] on div "Angličtina pro ekonomická studia 1 (B2/C1)" at bounding box center [495, 315] width 267 height 38
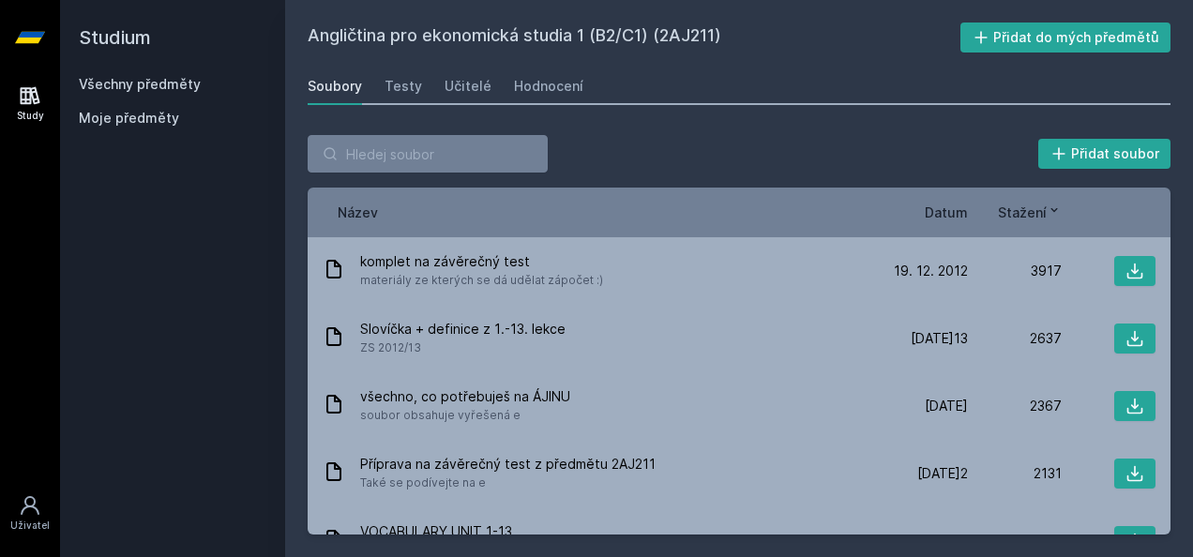
click at [551, 66] on div "Angličtina pro ekonomická studia 1 (B2/C1) (2AJ211) Přidat do mých předmětů [GE…" at bounding box center [739, 279] width 863 height 512
click at [551, 88] on div "Hodnocení" at bounding box center [548, 86] width 69 height 19
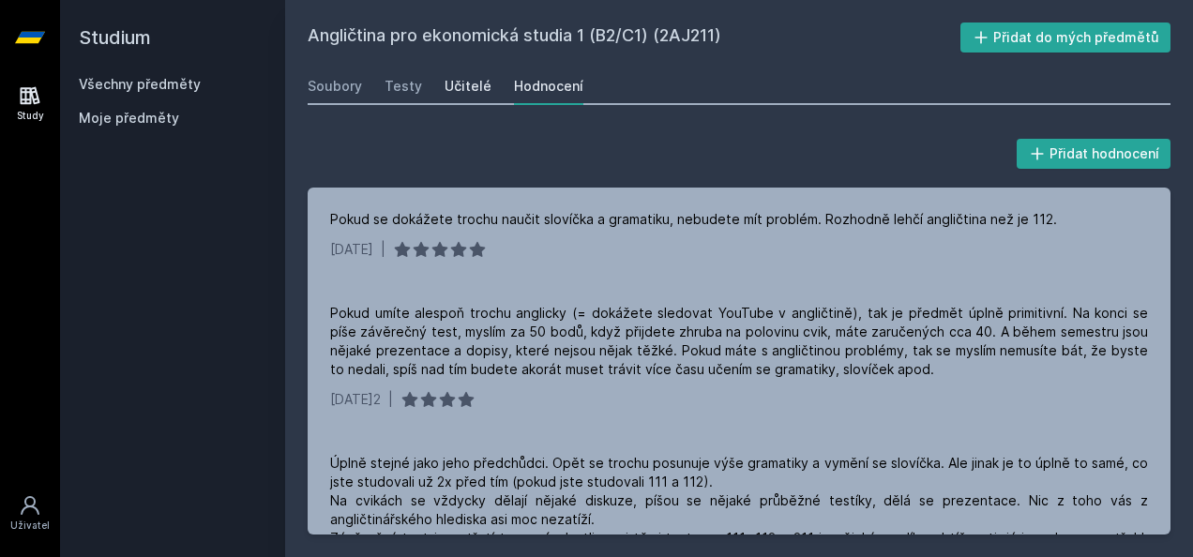
click at [478, 86] on div "Učitelé" at bounding box center [468, 86] width 47 height 19
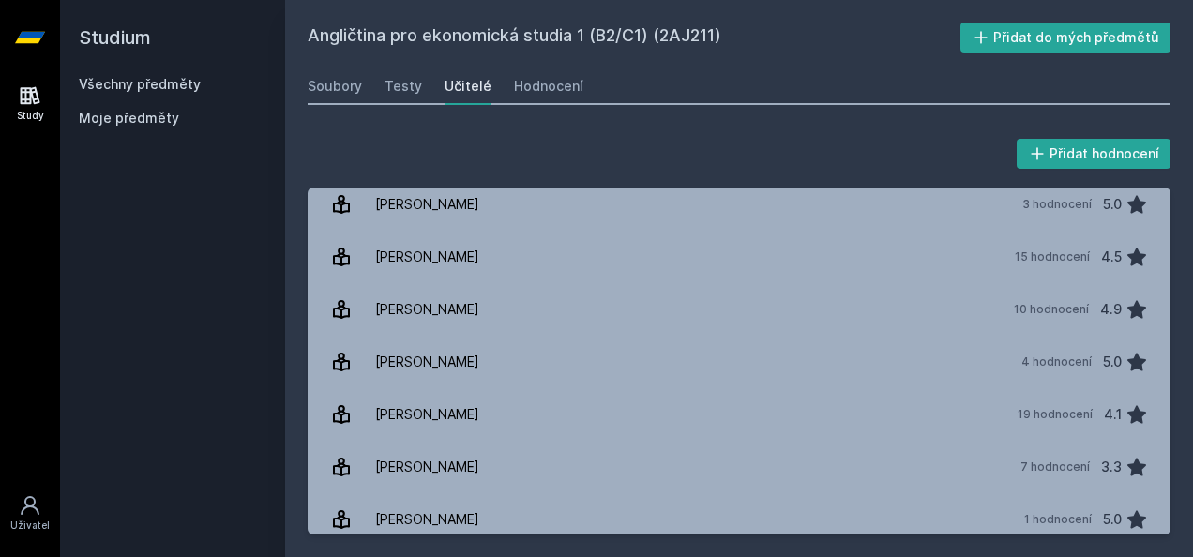
scroll to position [598, 0]
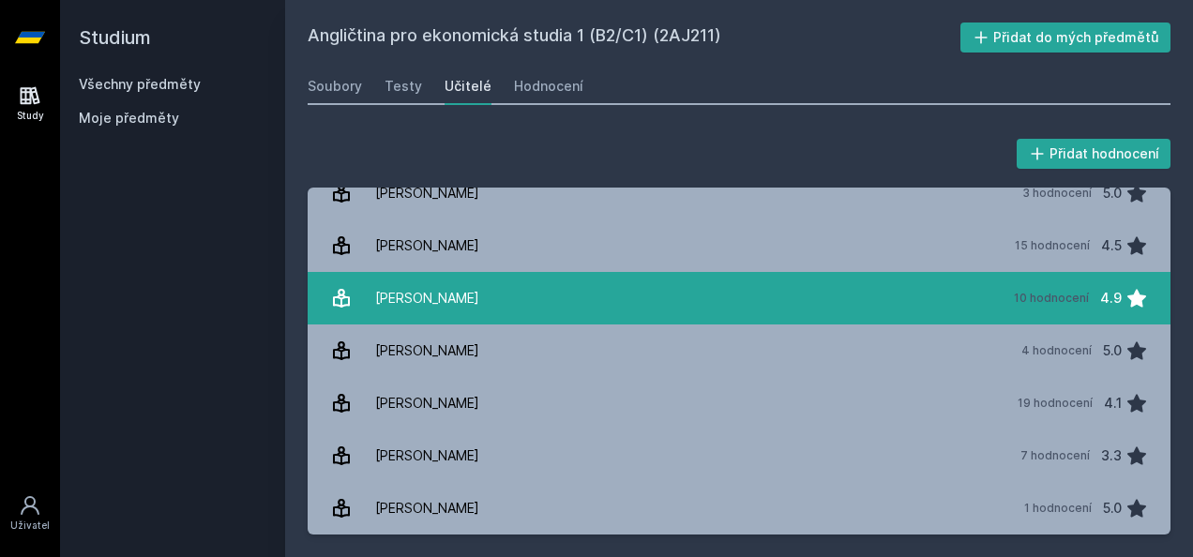
click at [514, 294] on link "[PERSON_NAME] 10 hodnocení 4.9" at bounding box center [739, 298] width 863 height 53
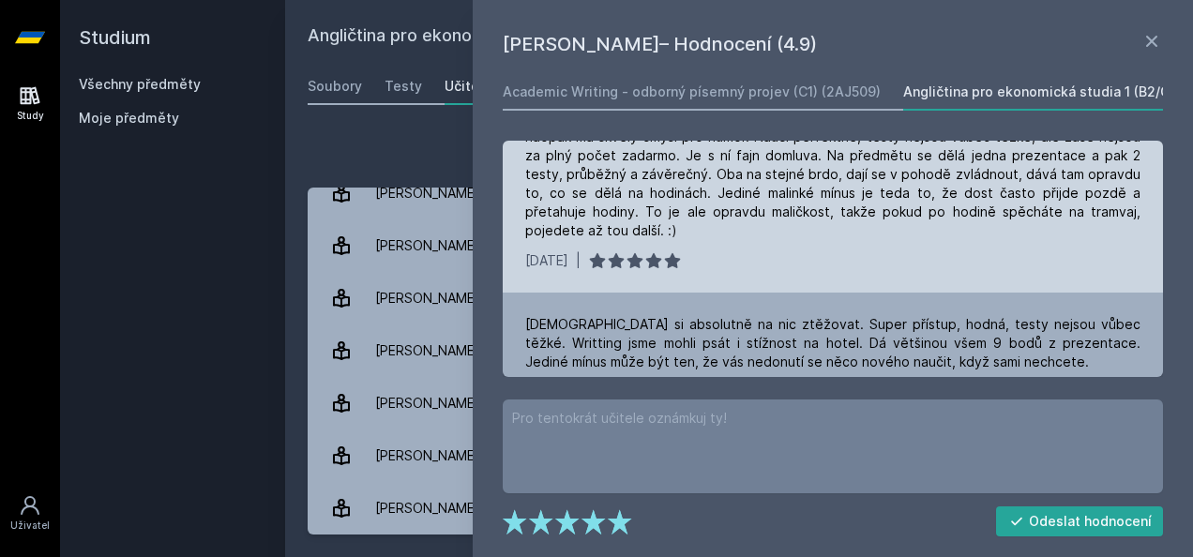
scroll to position [1283, 0]
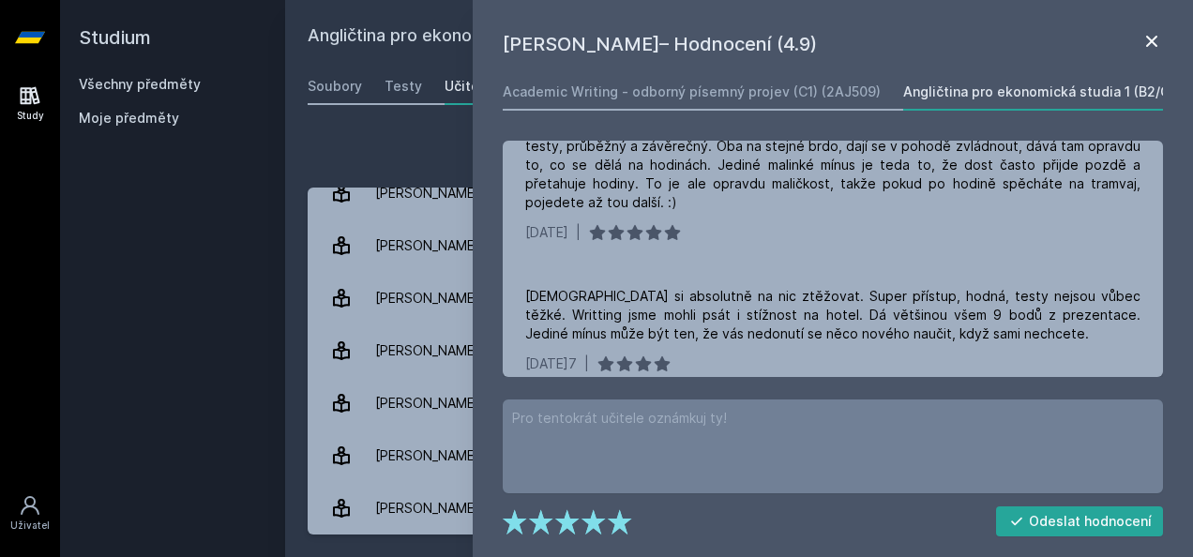
click at [1160, 41] on icon at bounding box center [1151, 41] width 23 height 23
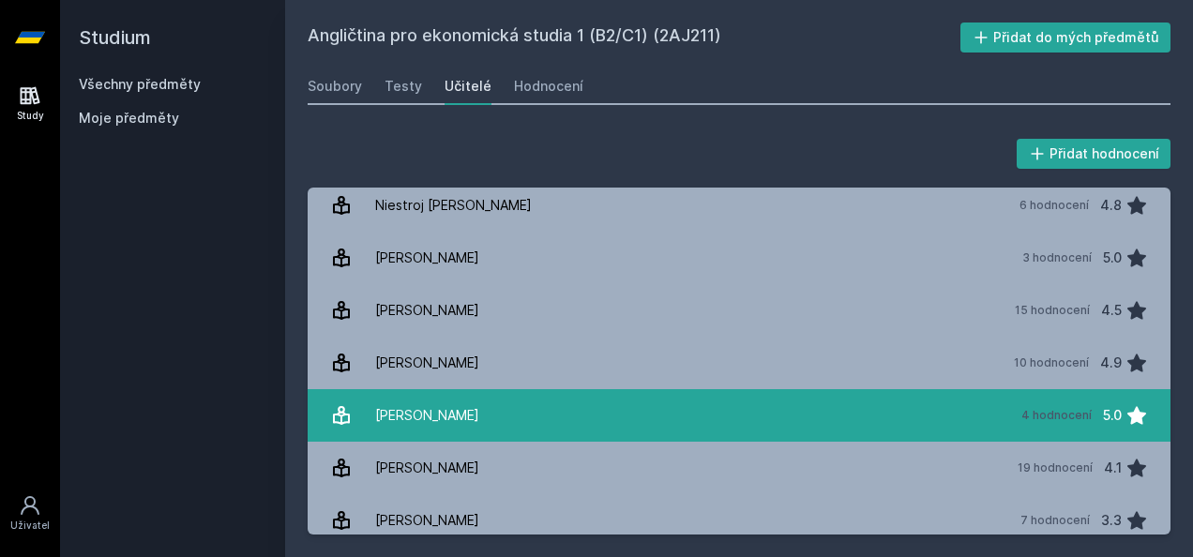
scroll to position [505, 0]
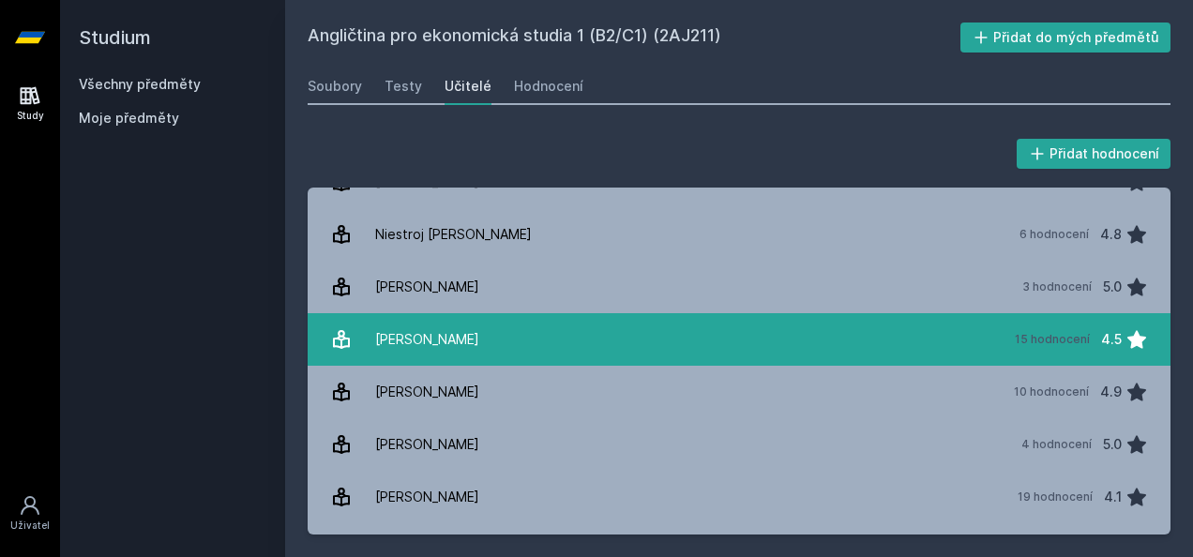
click at [537, 324] on link "[PERSON_NAME] 15 hodnocení 4.5" at bounding box center [739, 339] width 863 height 53
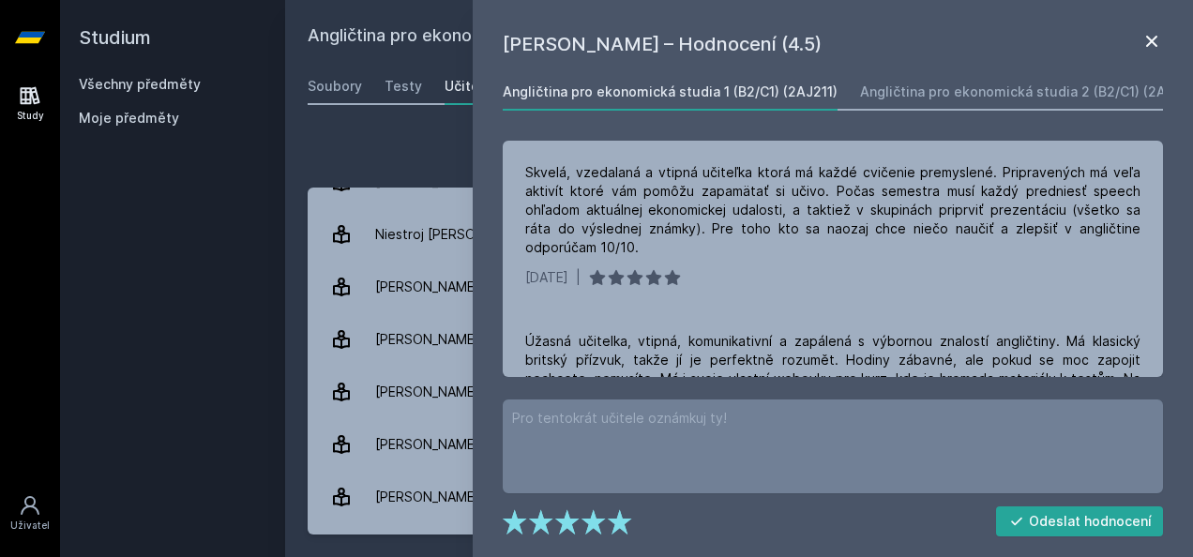
click at [1161, 37] on icon at bounding box center [1151, 41] width 23 height 23
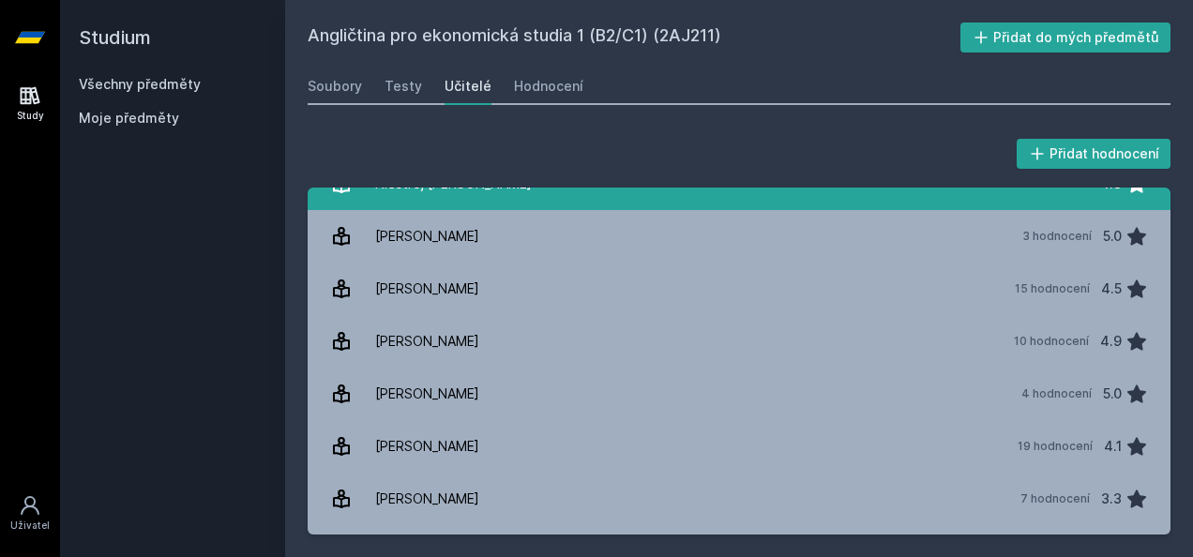
scroll to position [598, 0]
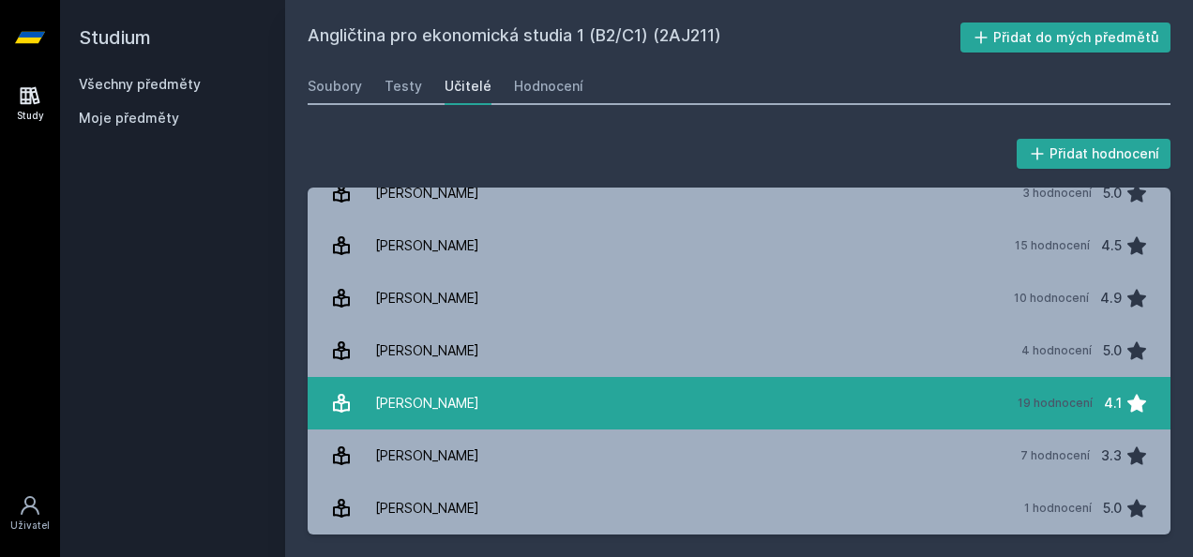
click at [516, 406] on link "[PERSON_NAME] 19 hodnocení 4.1" at bounding box center [739, 403] width 863 height 53
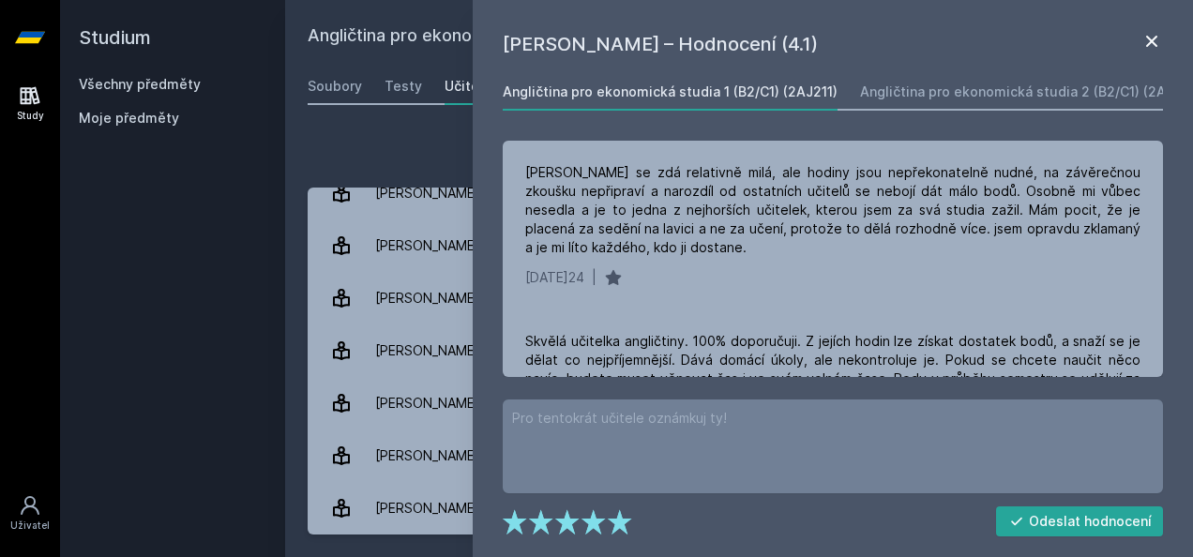
click at [1152, 32] on icon at bounding box center [1151, 41] width 23 height 23
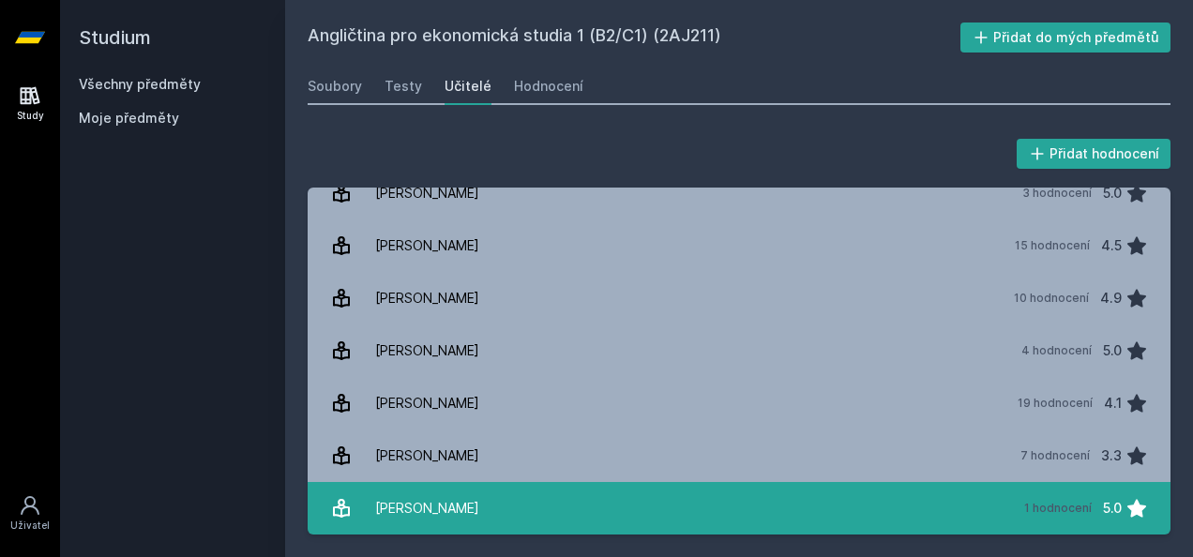
click at [400, 513] on div "[PERSON_NAME]" at bounding box center [427, 509] width 104 height 38
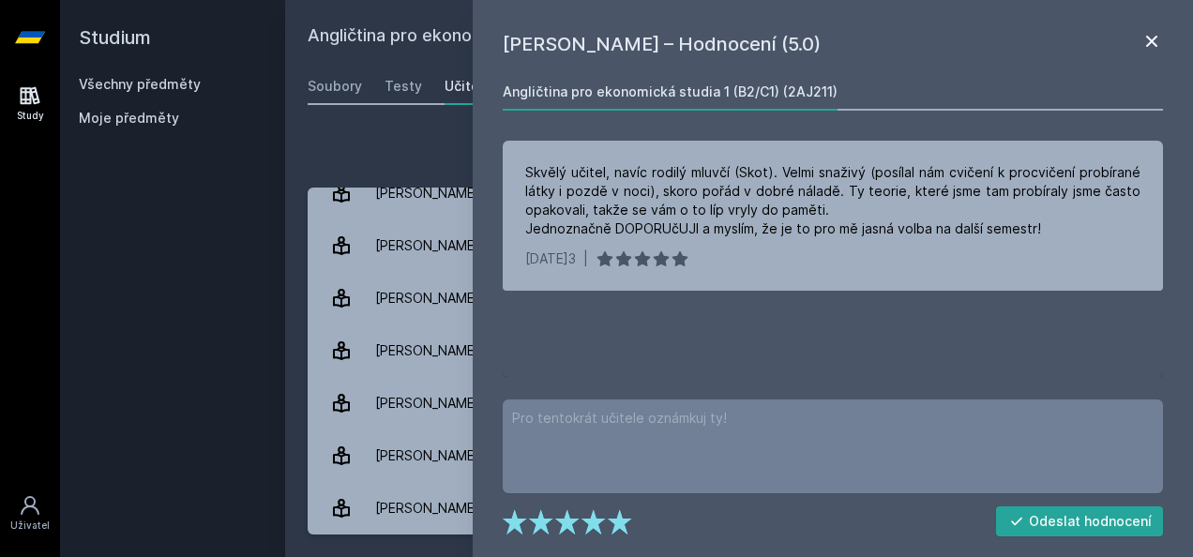
click at [1148, 43] on icon at bounding box center [1151, 41] width 23 height 23
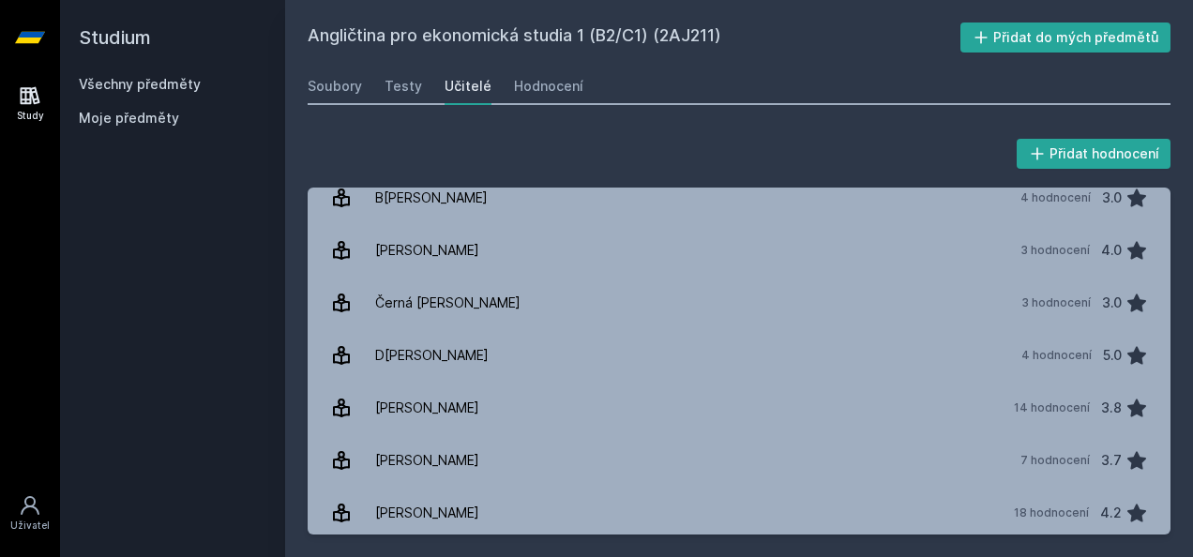
scroll to position [94, 0]
